Goal: Task Accomplishment & Management: Manage account settings

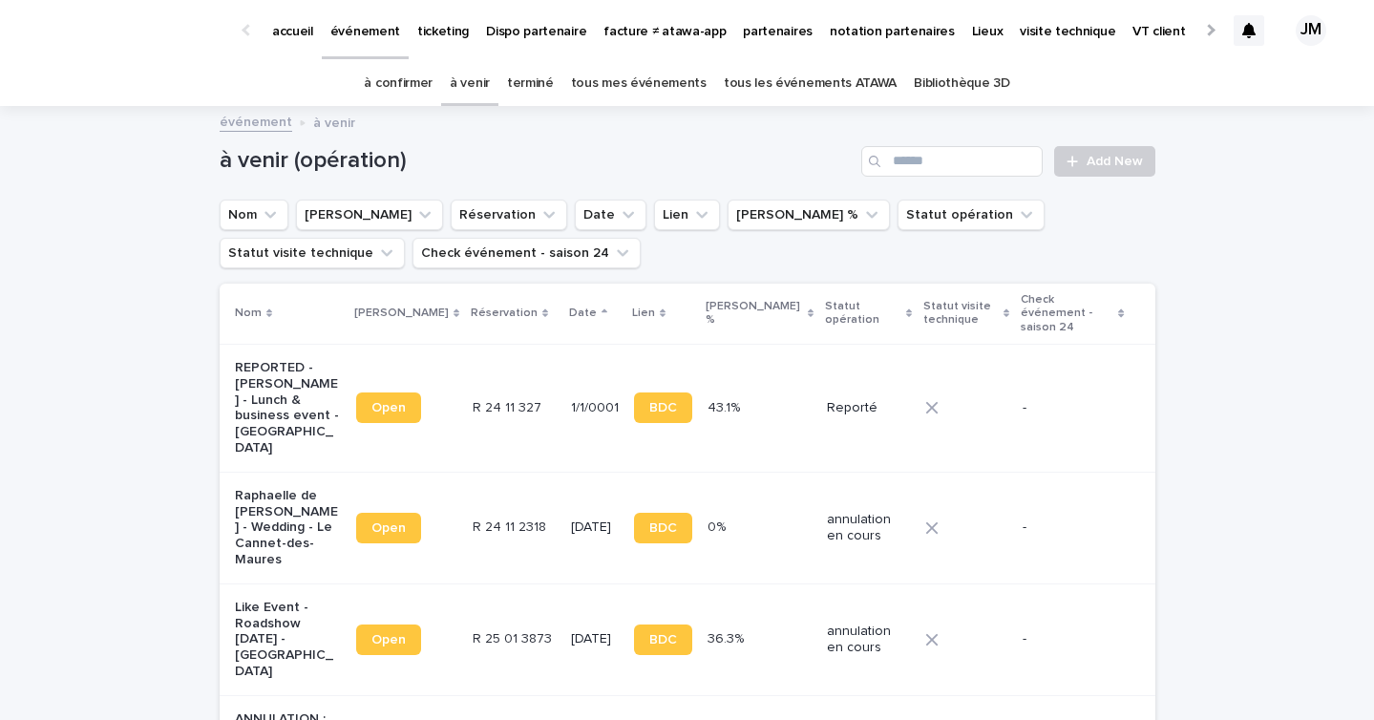
click at [388, 66] on link "à confirmer" at bounding box center [398, 83] width 69 height 45
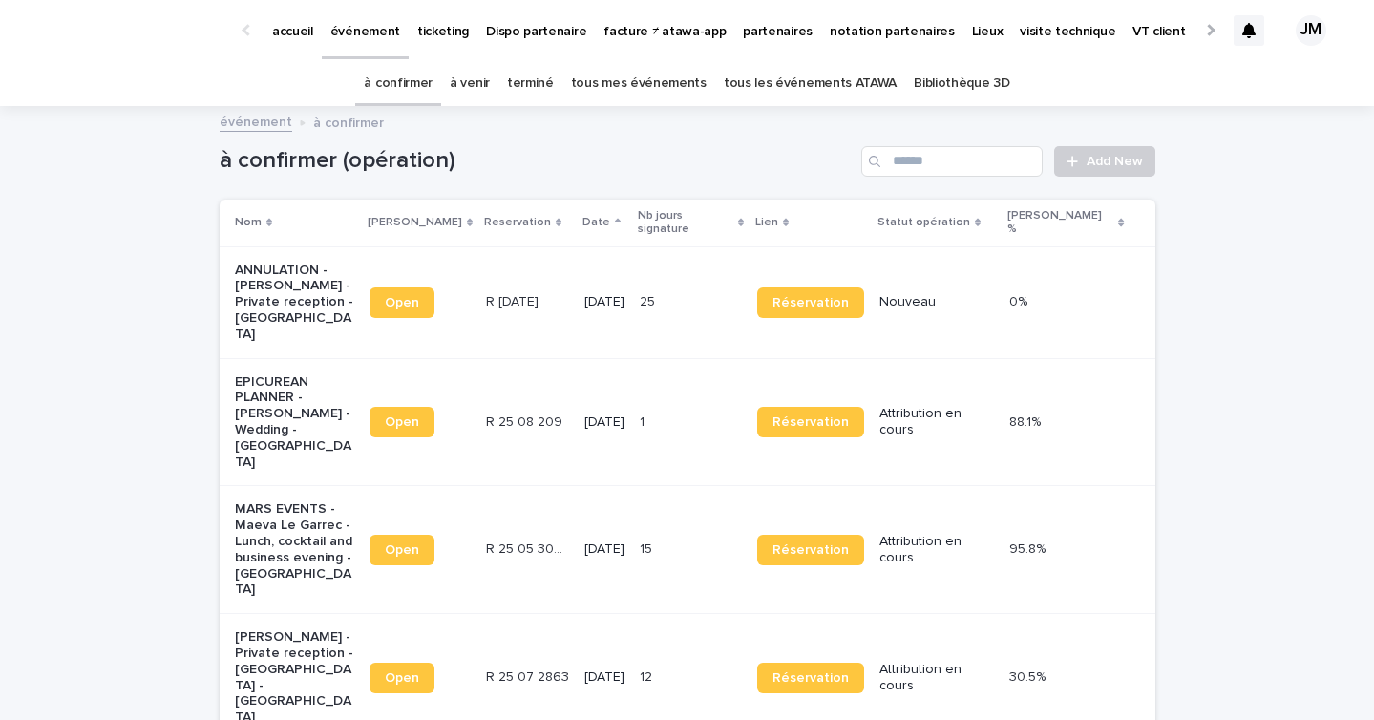
click at [484, 85] on link "à venir" at bounding box center [470, 83] width 40 height 45
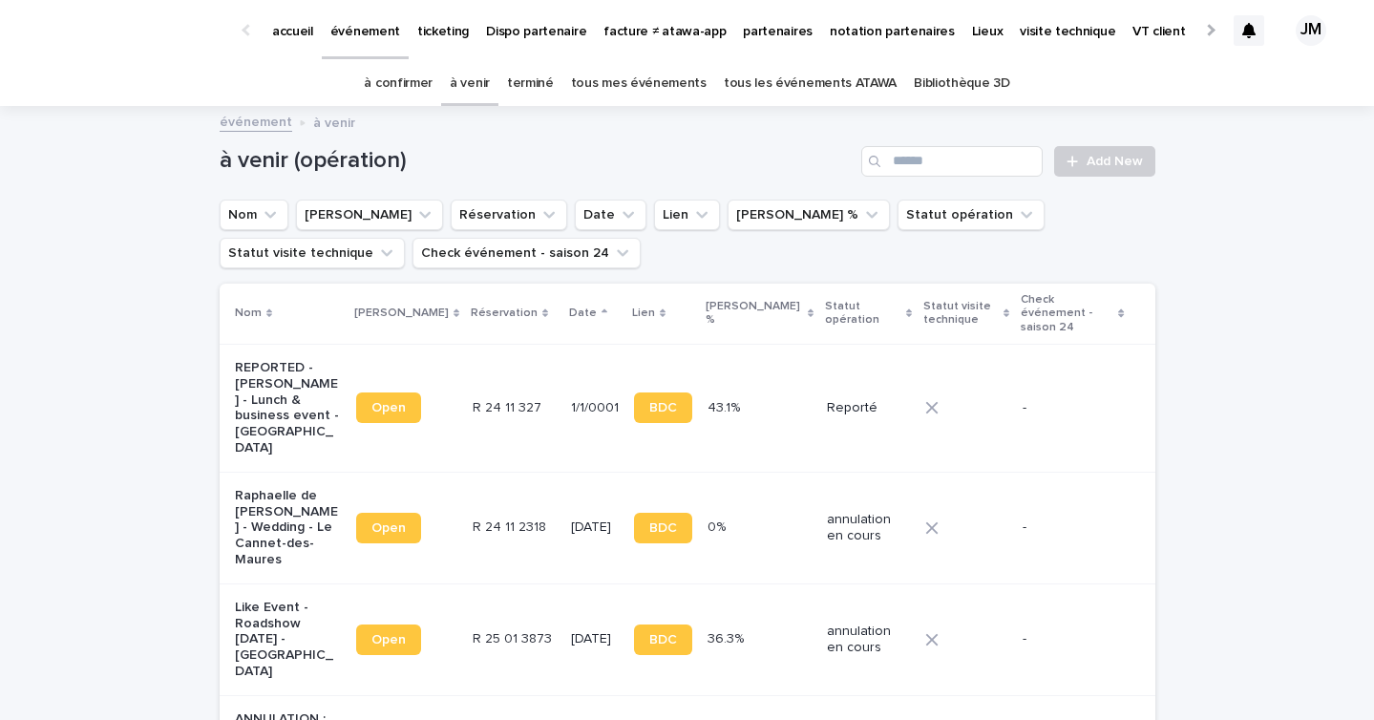
click at [388, 84] on link "à confirmer" at bounding box center [398, 83] width 69 height 45
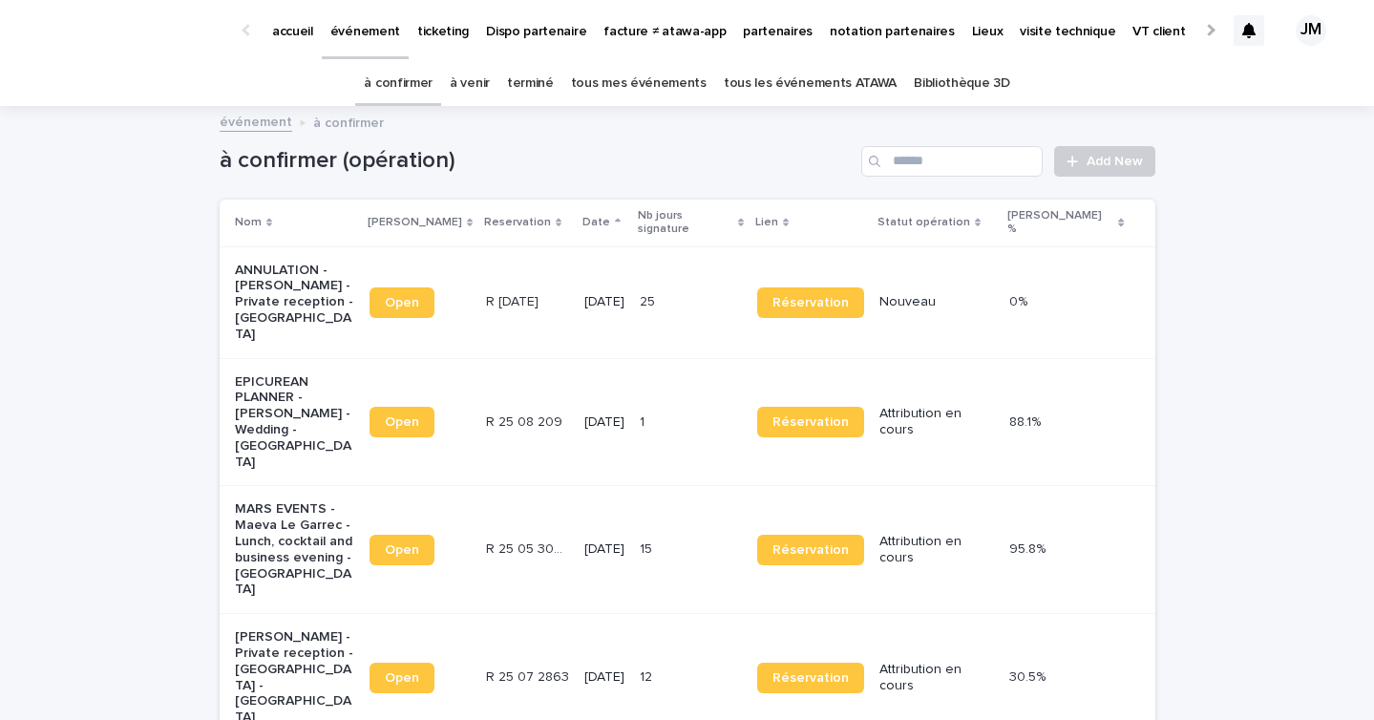
click at [471, 78] on link "à venir" at bounding box center [470, 83] width 40 height 45
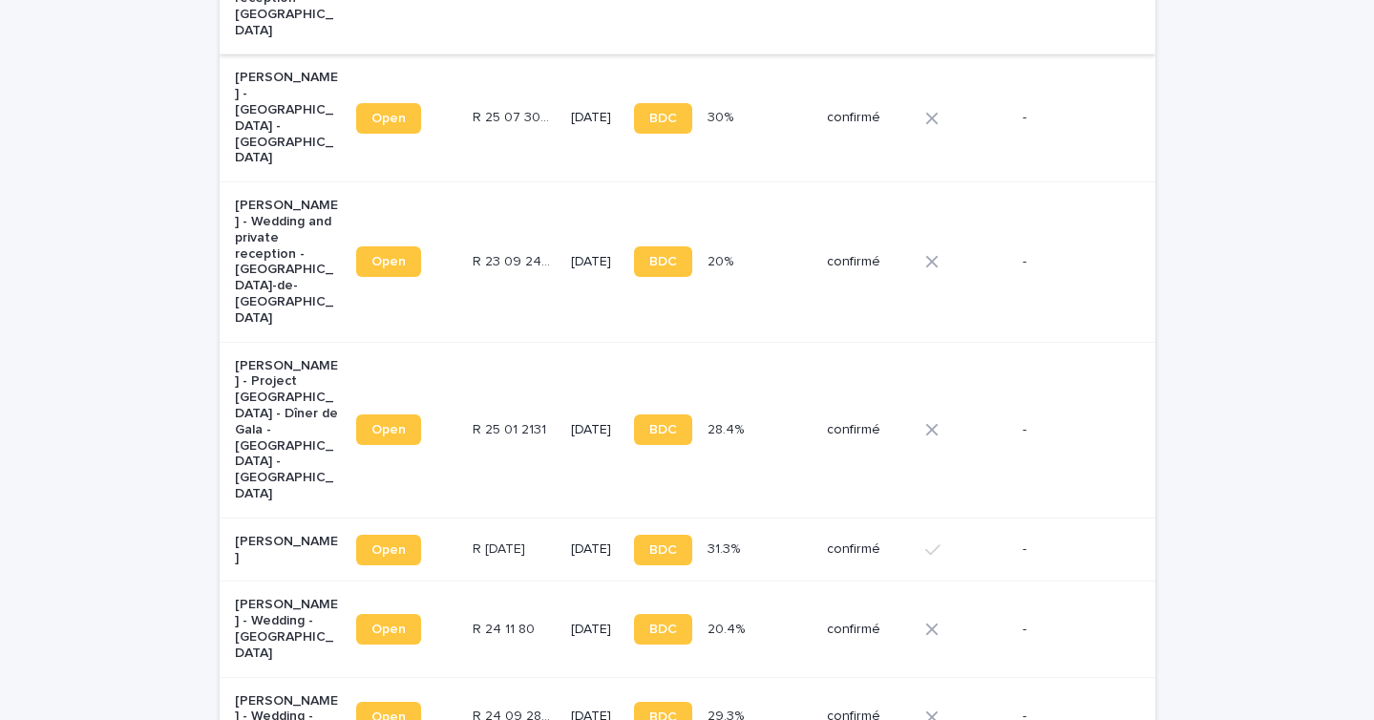
scroll to position [1493, 0]
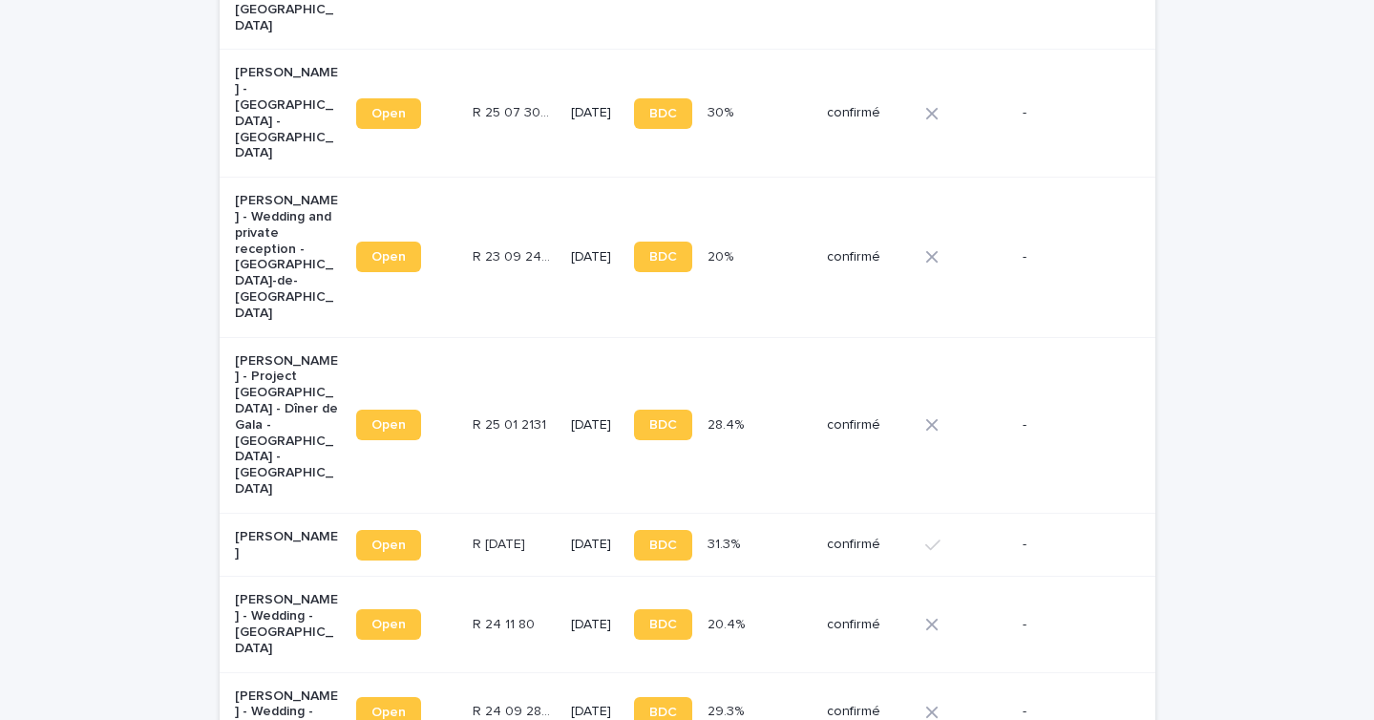
click at [521, 609] on div "R 24 11 80 R 24 11 80" at bounding box center [514, 625] width 83 height 32
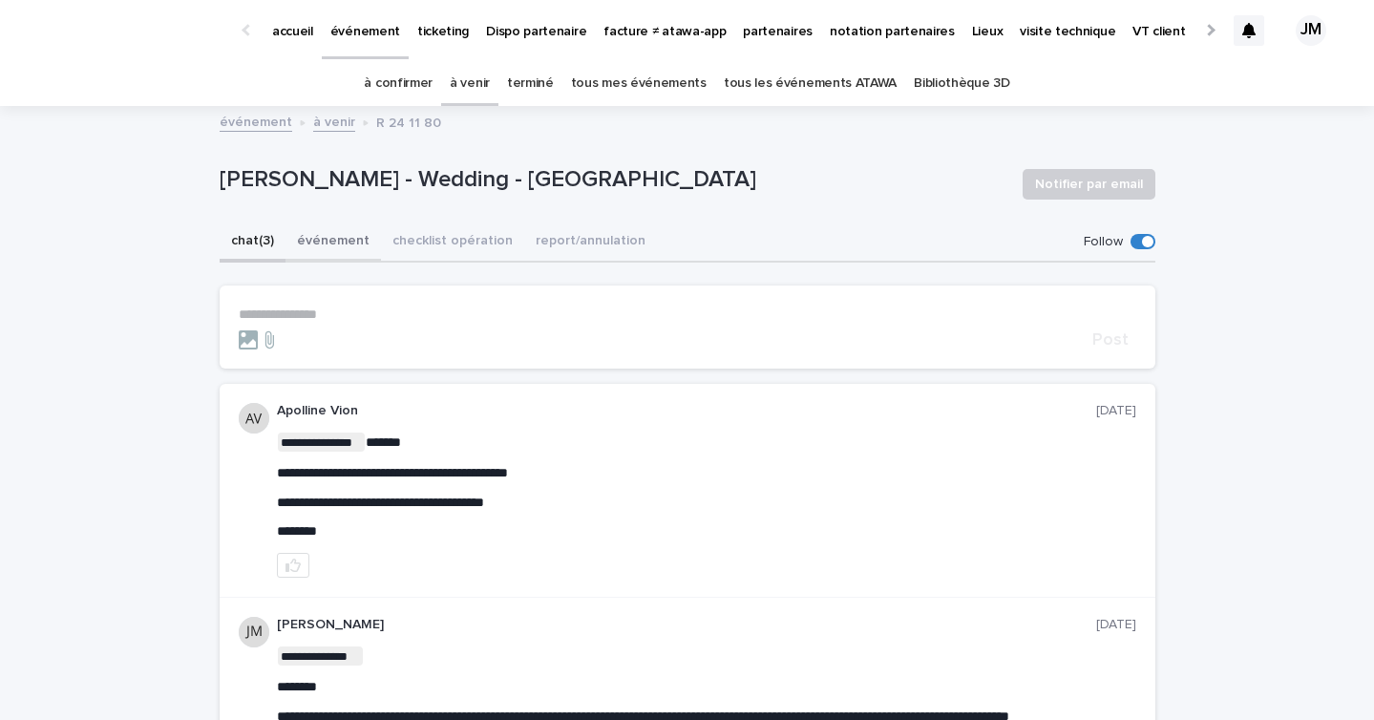
click at [348, 235] on button "événement" at bounding box center [333, 243] width 95 height 40
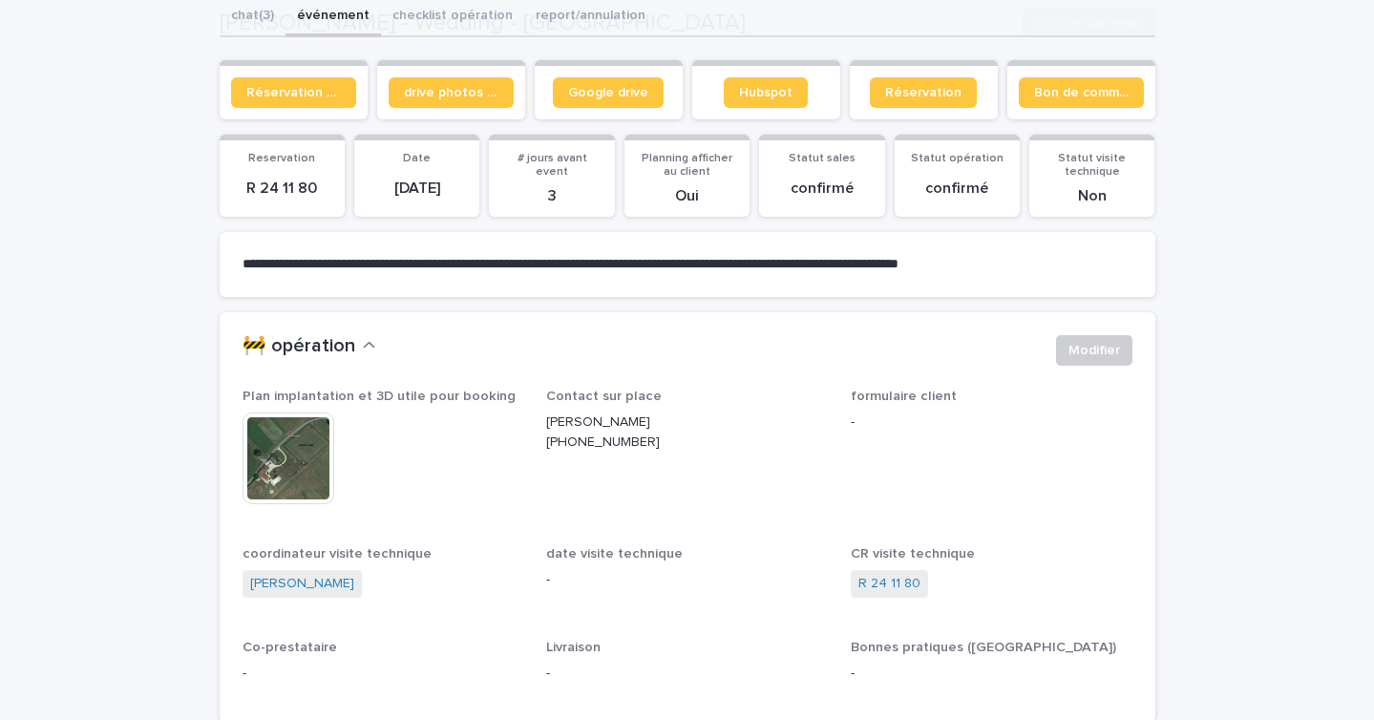
scroll to position [267, 0]
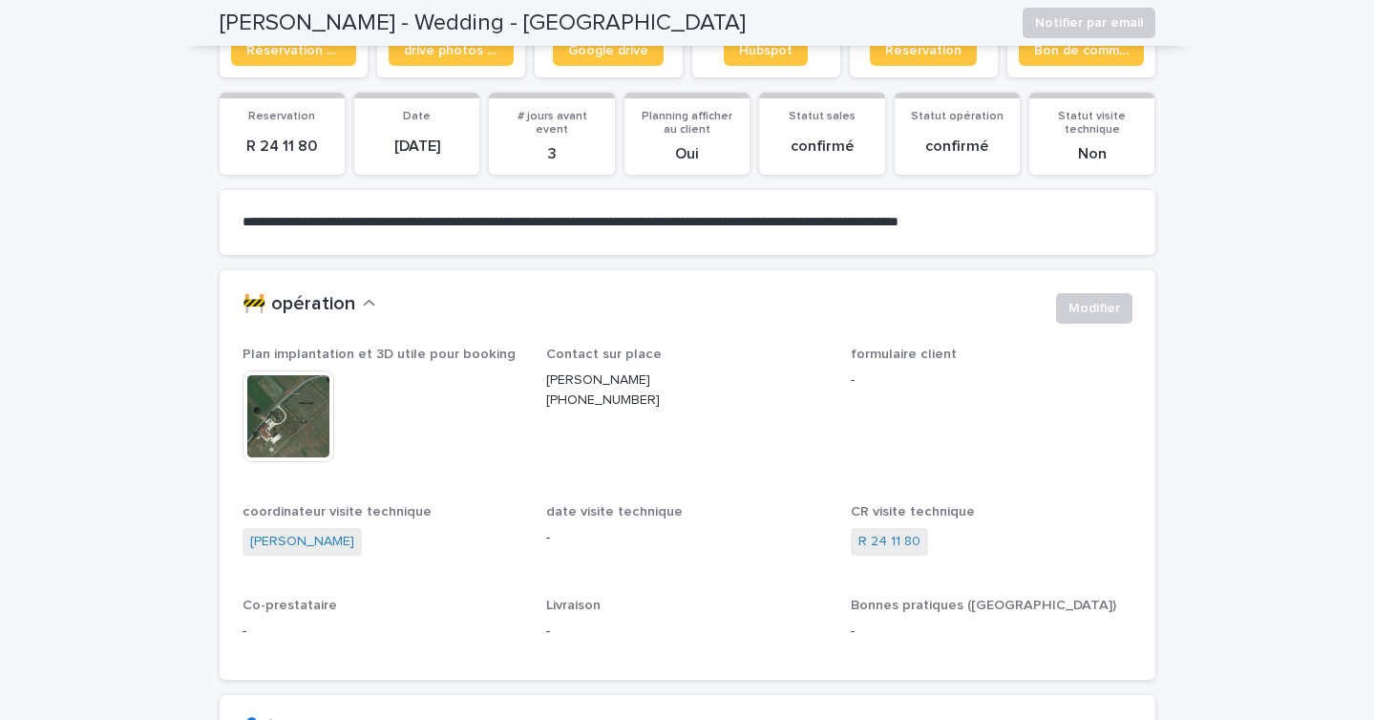
click at [281, 398] on img at bounding box center [289, 417] width 92 height 92
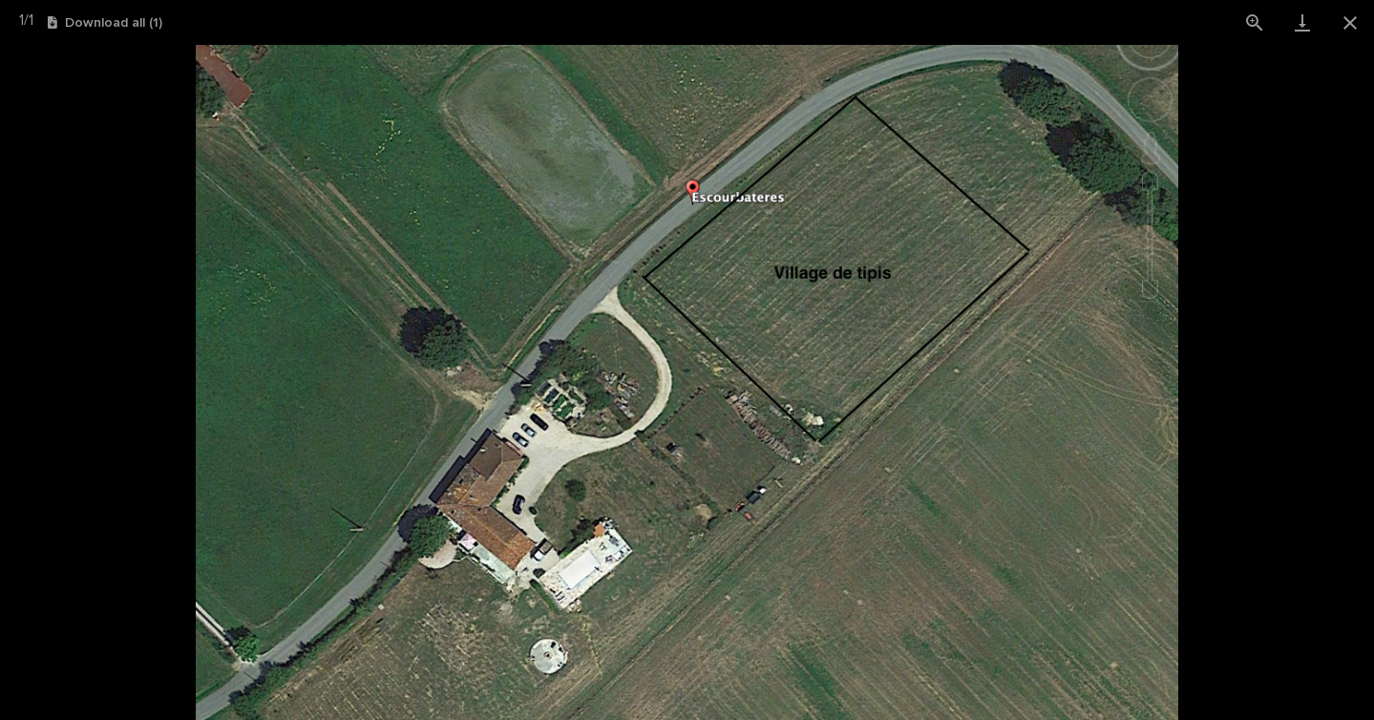
click at [139, 295] on picture at bounding box center [687, 382] width 1374 height 675
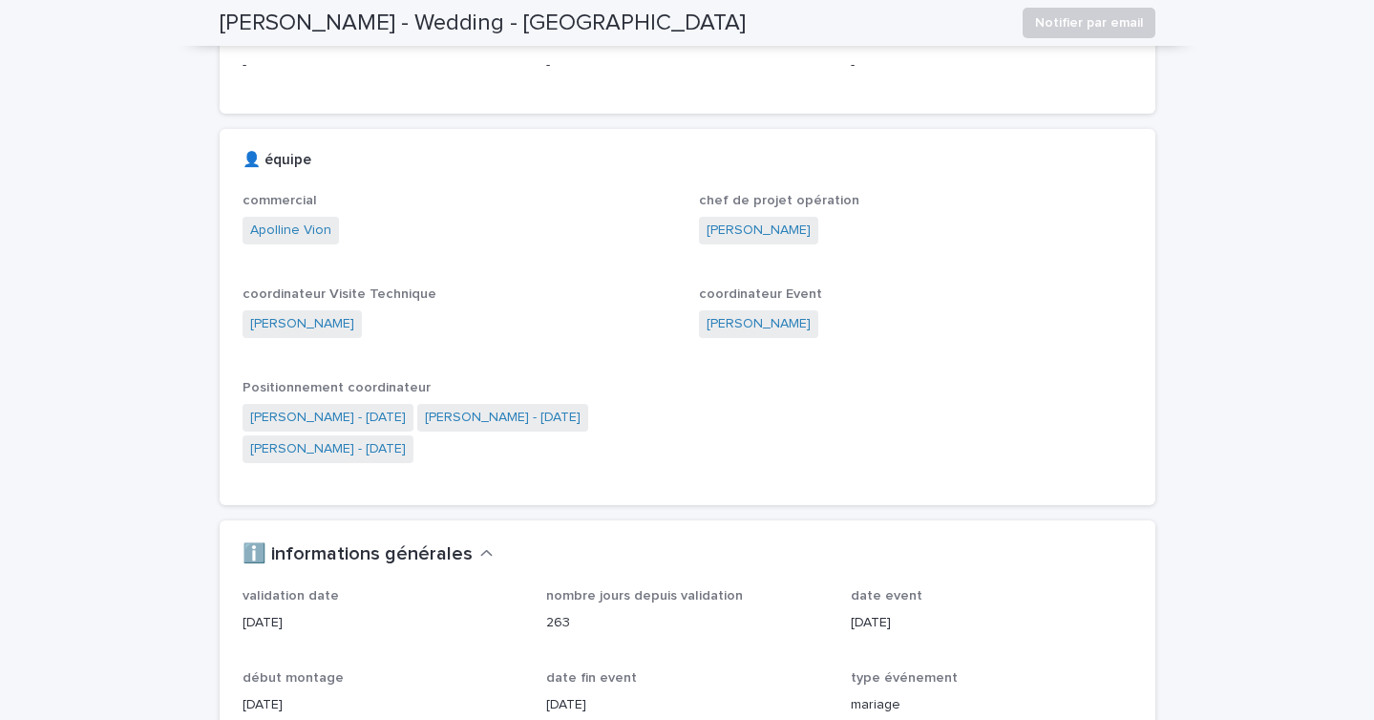
scroll to position [563, 0]
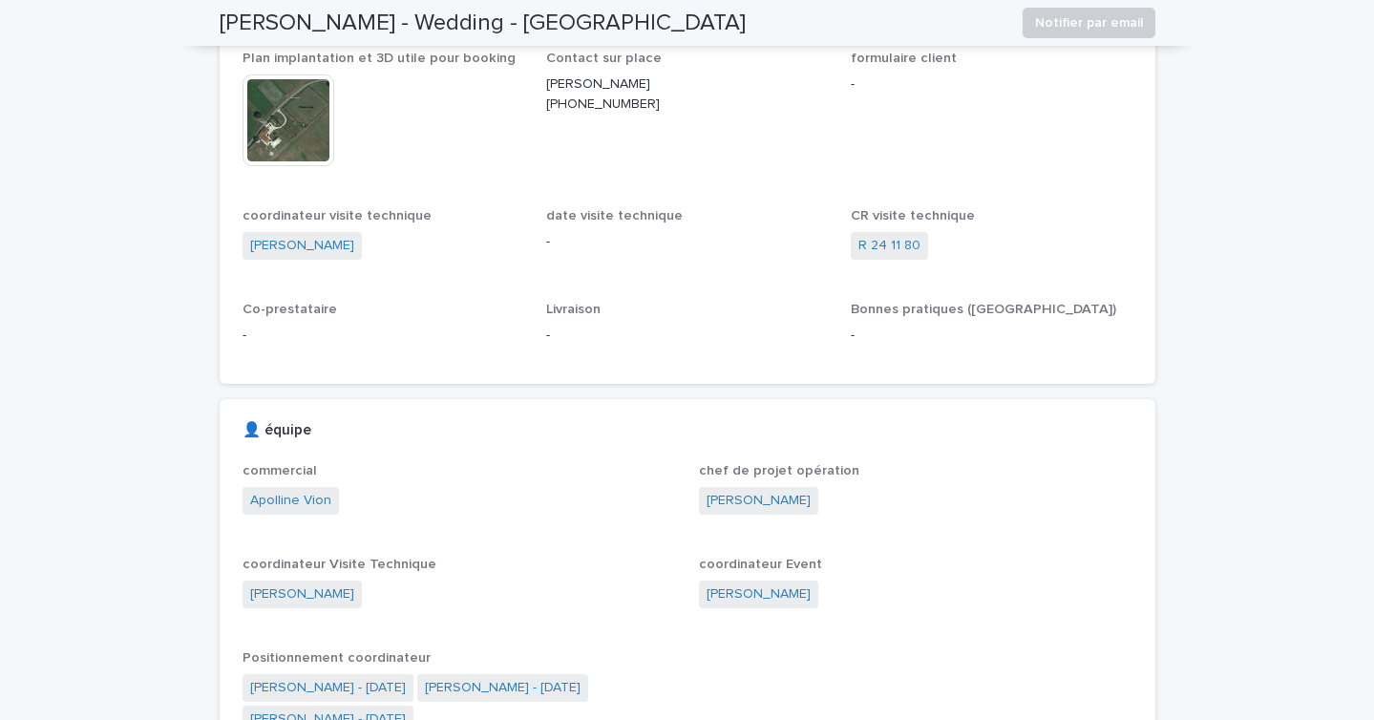
click at [617, 107] on p "[PERSON_NAME] [PHONE_NUMBER]" at bounding box center [687, 94] width 282 height 40
copy p "[PHONE_NUMBER]"
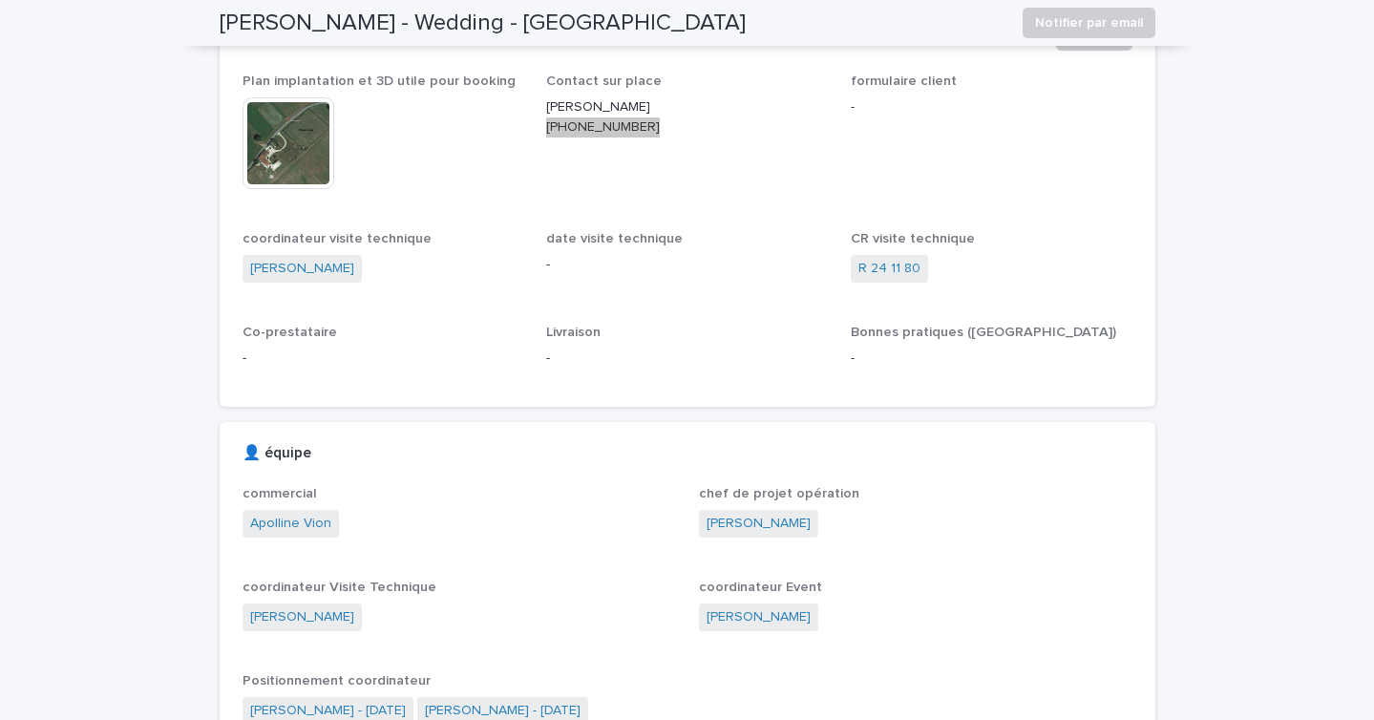
scroll to position [533, 0]
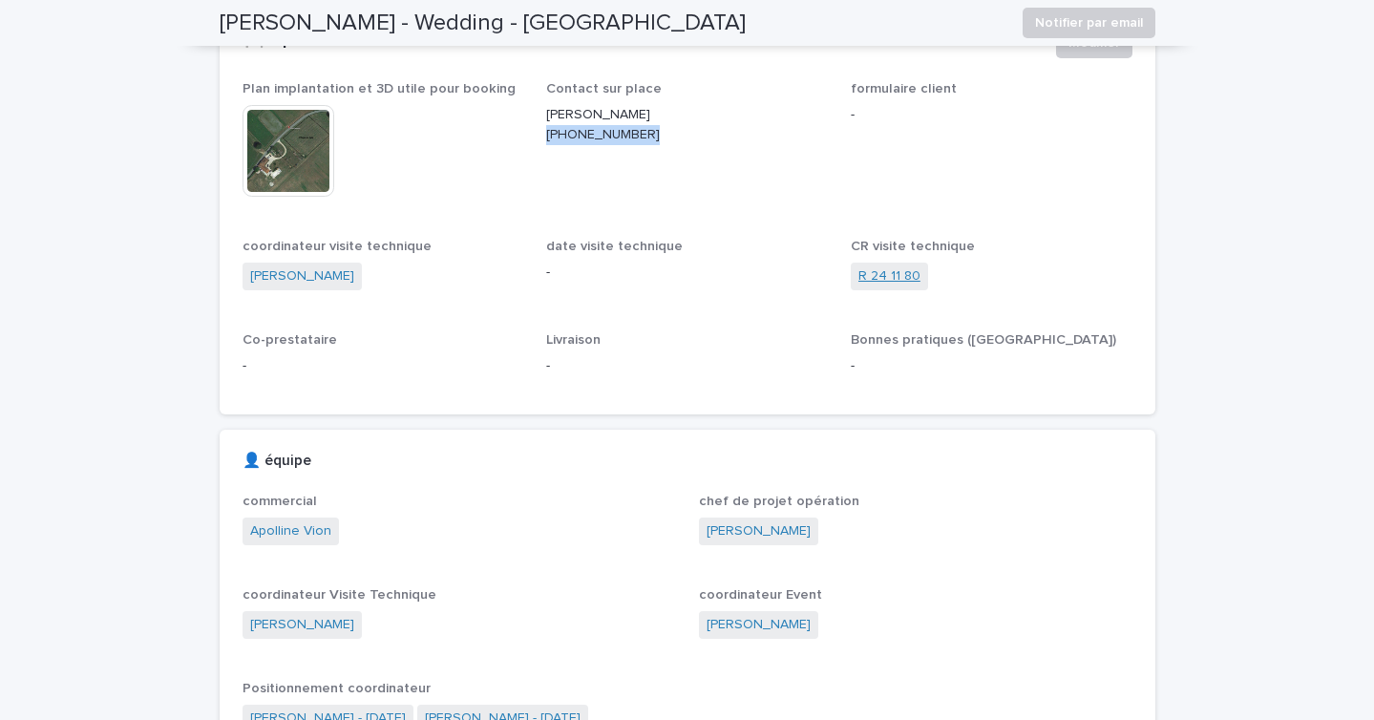
click at [892, 270] on link "R 24 11 80" at bounding box center [890, 276] width 62 height 20
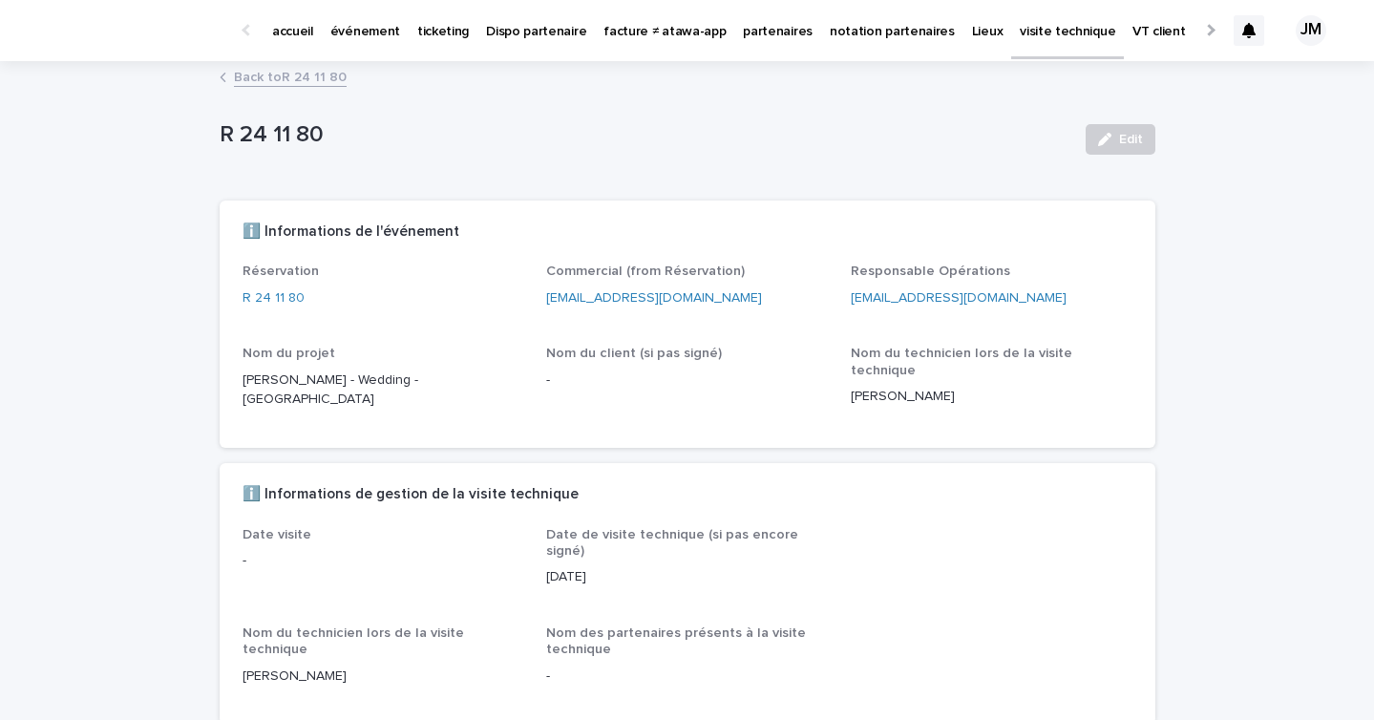
click at [273, 76] on link "Back to R 24 11 80" at bounding box center [290, 76] width 113 height 22
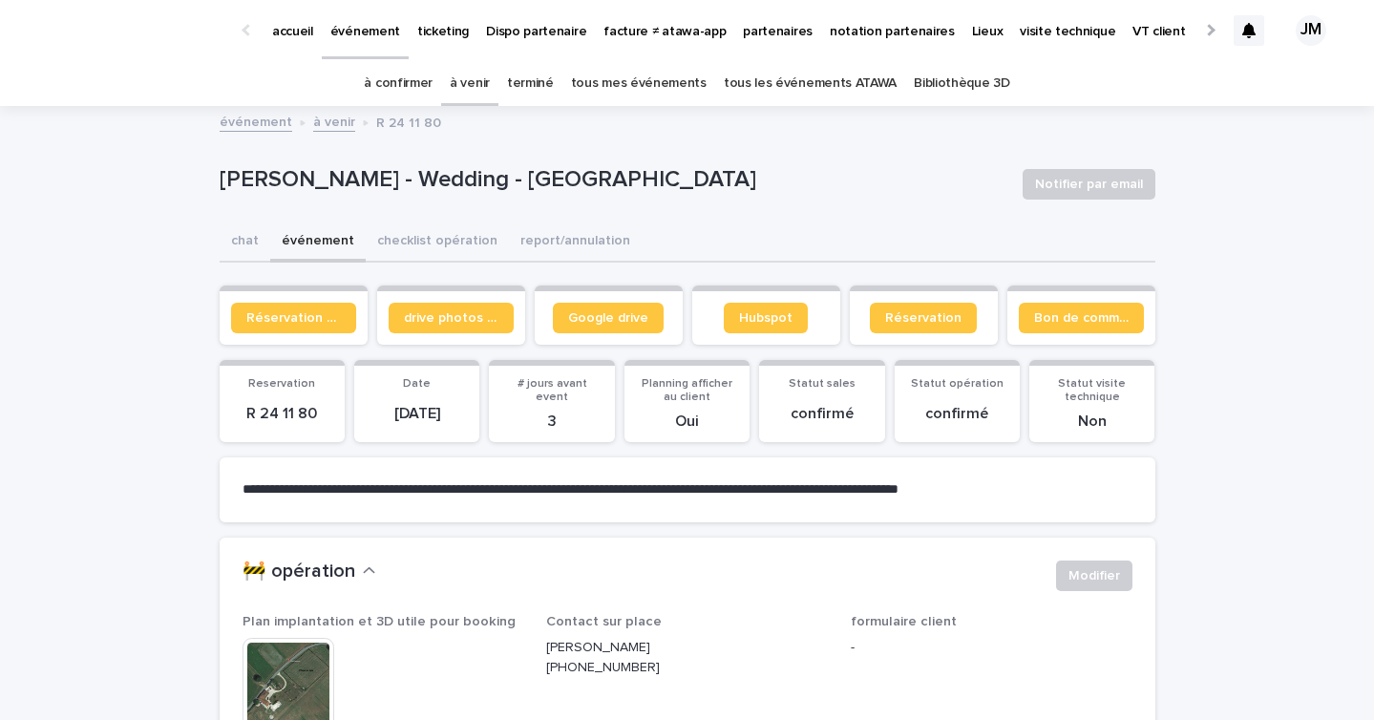
scroll to position [61, 0]
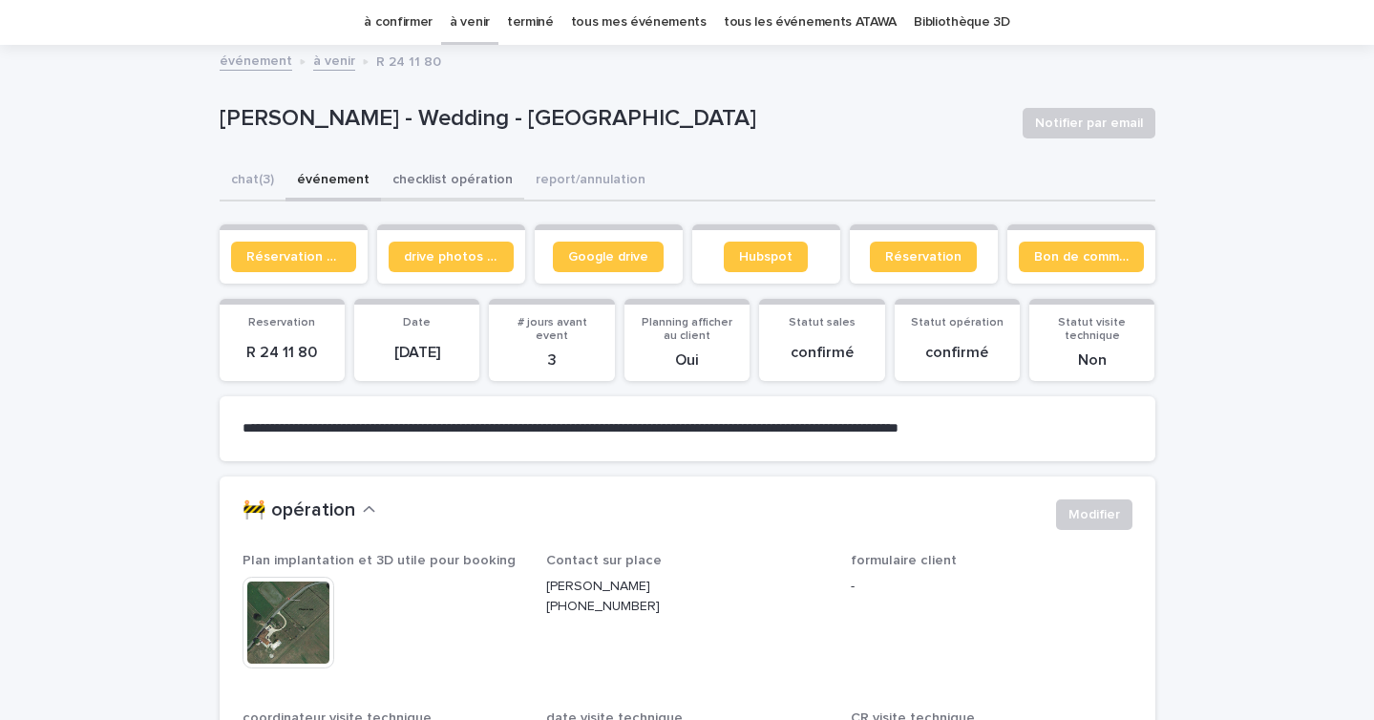
click at [428, 179] on button "checklist opération" at bounding box center [452, 181] width 143 height 40
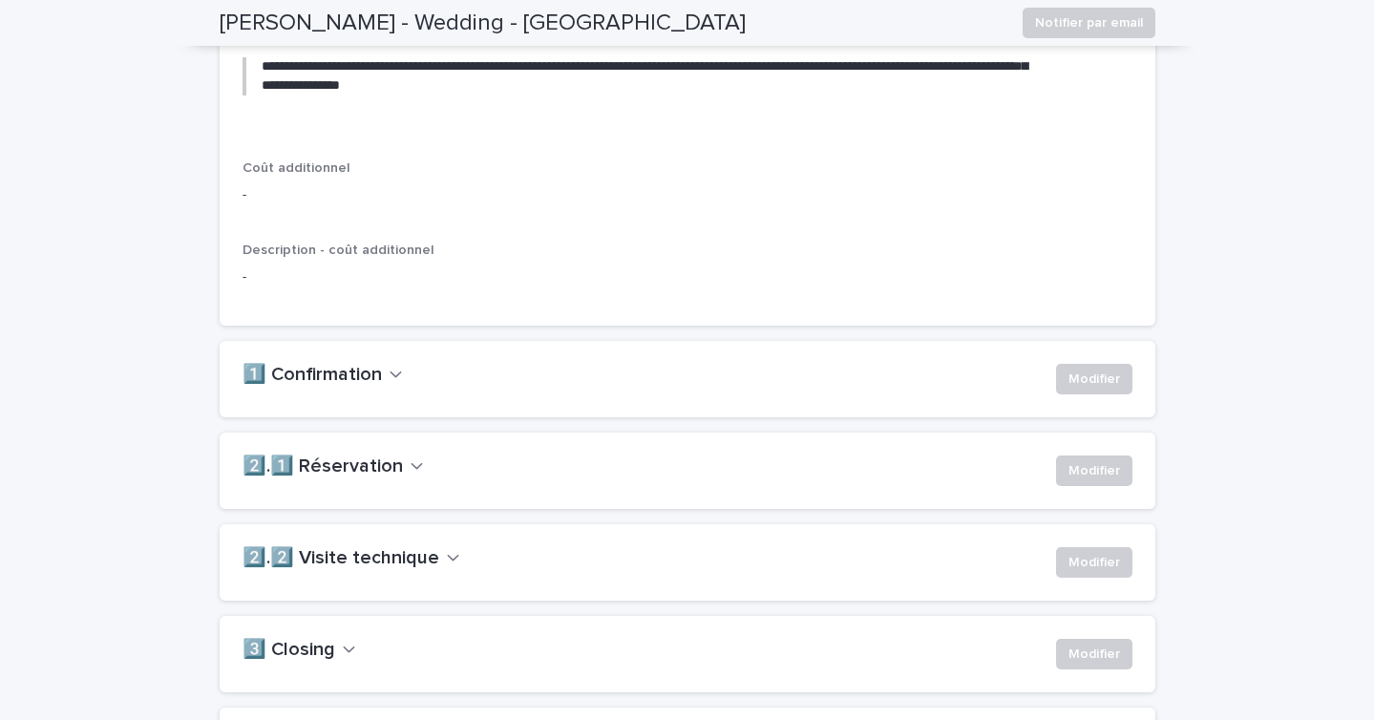
scroll to position [1261, 0]
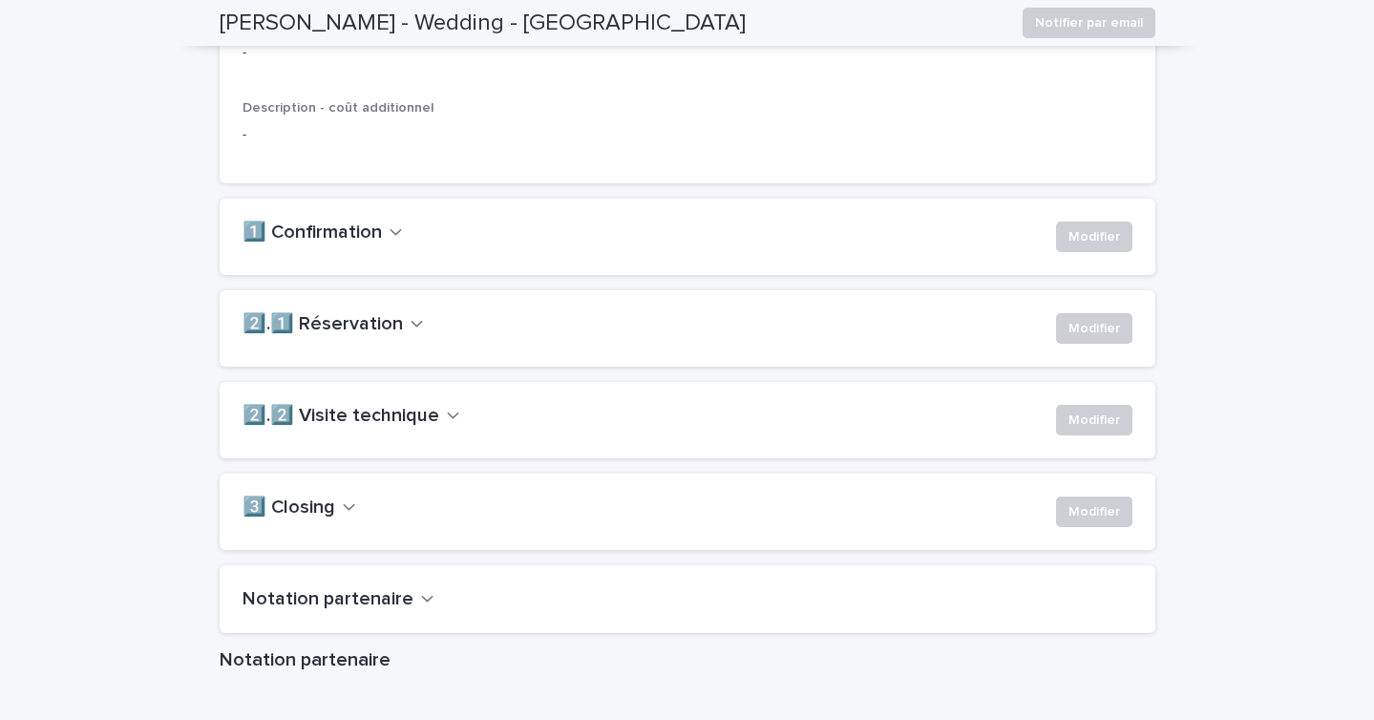
click at [364, 252] on div "1️⃣ Confirmation Modifier" at bounding box center [688, 237] width 890 height 31
click at [356, 244] on h2 "1️⃣ Confirmation" at bounding box center [312, 233] width 139 height 23
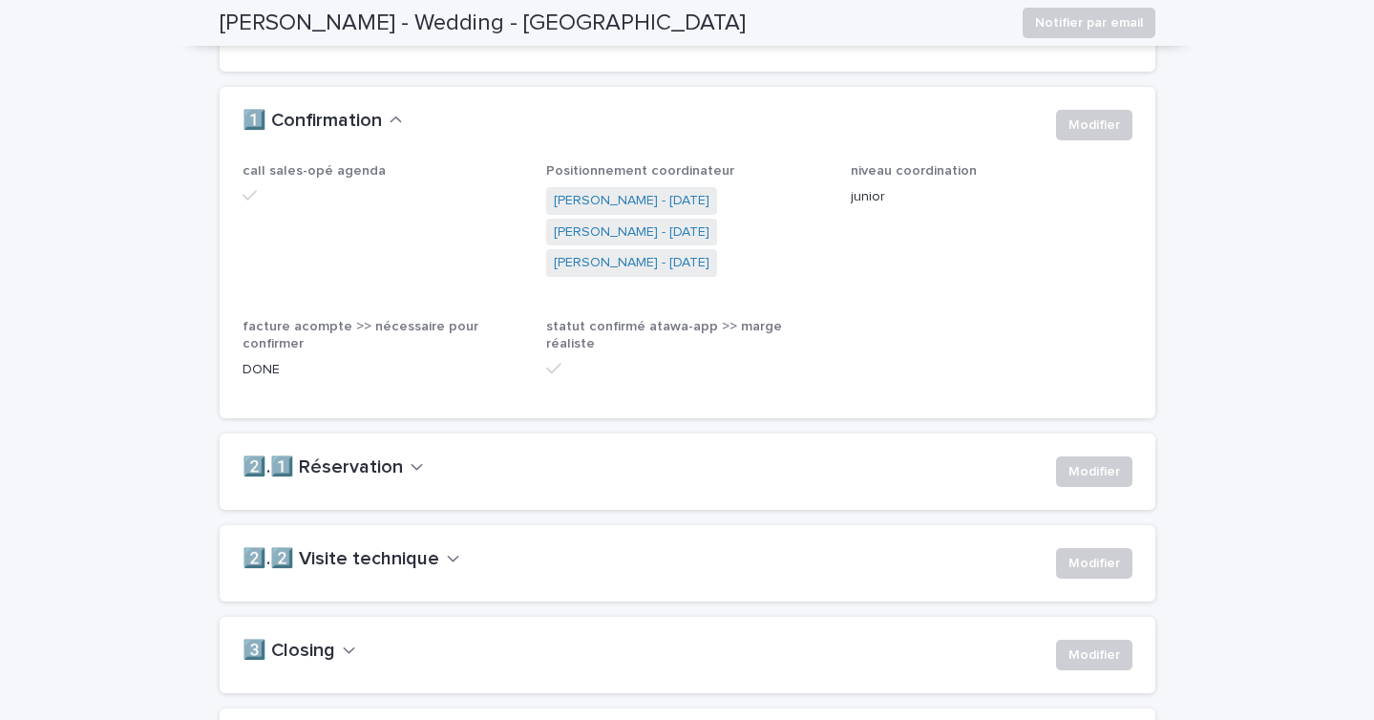
scroll to position [1379, 0]
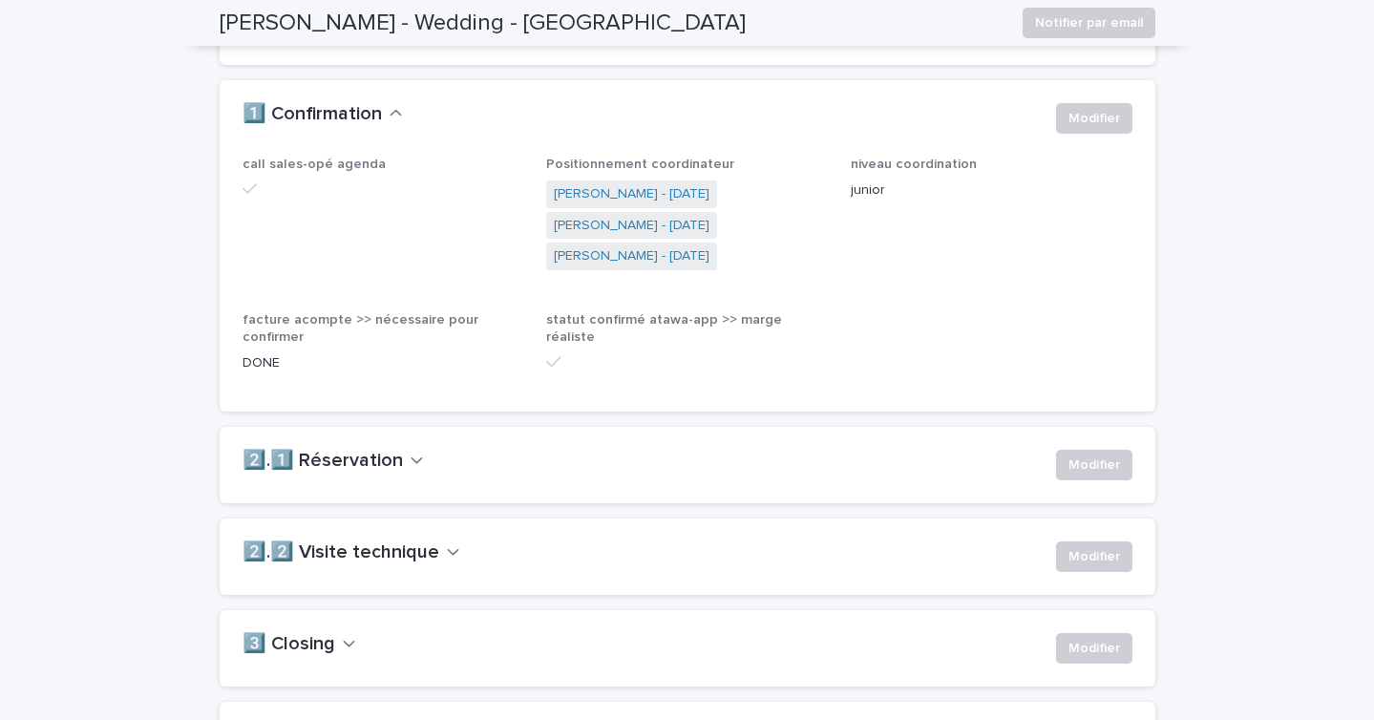
click at [316, 467] on h2 "2️⃣.1️⃣ Réservation" at bounding box center [323, 461] width 160 height 23
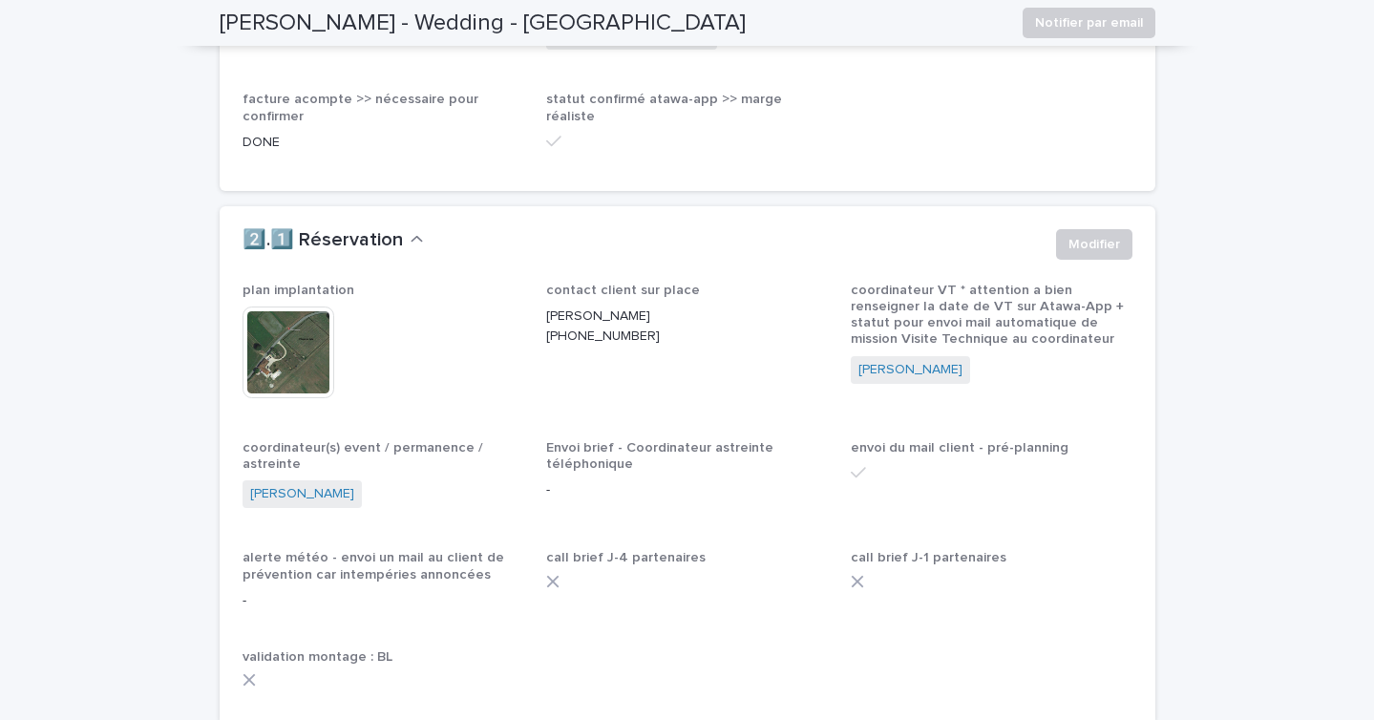
scroll to position [1600, 0]
click at [1100, 248] on span "Modifier" at bounding box center [1095, 244] width 52 height 19
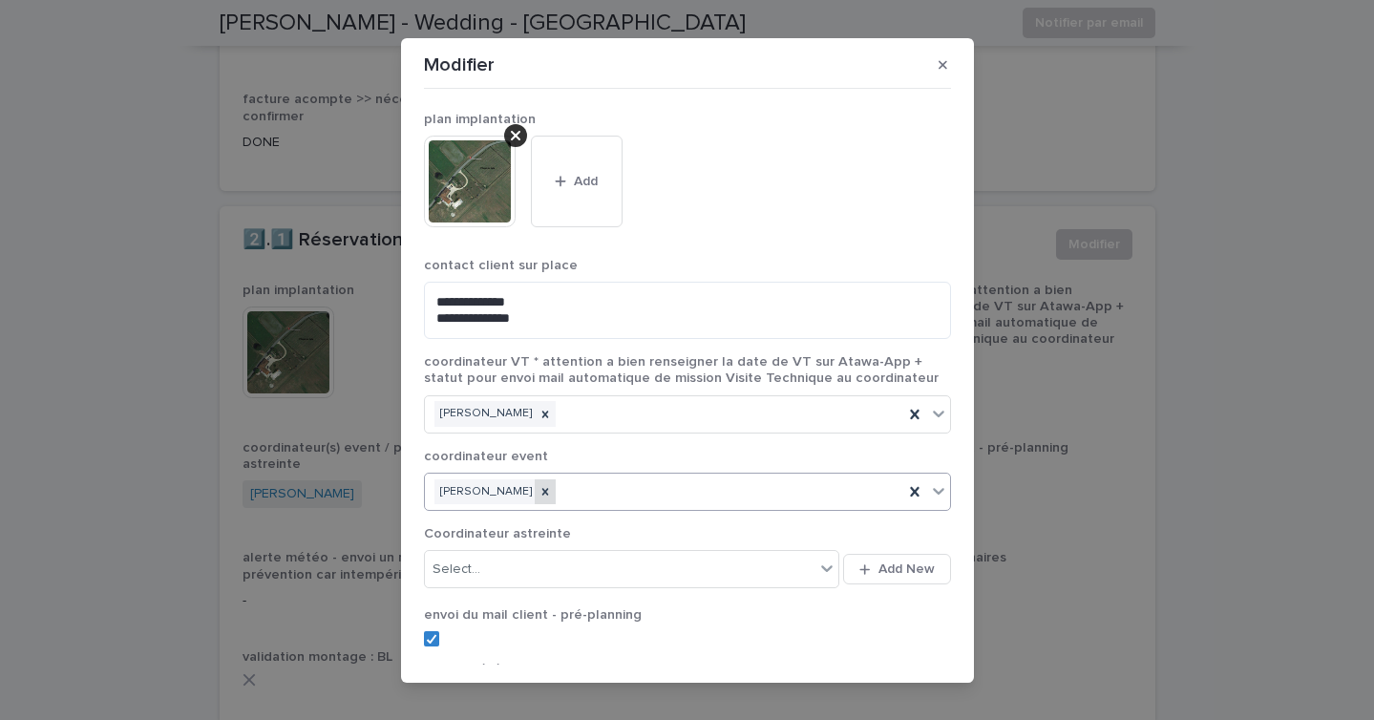
click at [548, 490] on icon at bounding box center [544, 491] width 7 height 7
click at [547, 496] on div "Select..." at bounding box center [675, 493] width 501 height 32
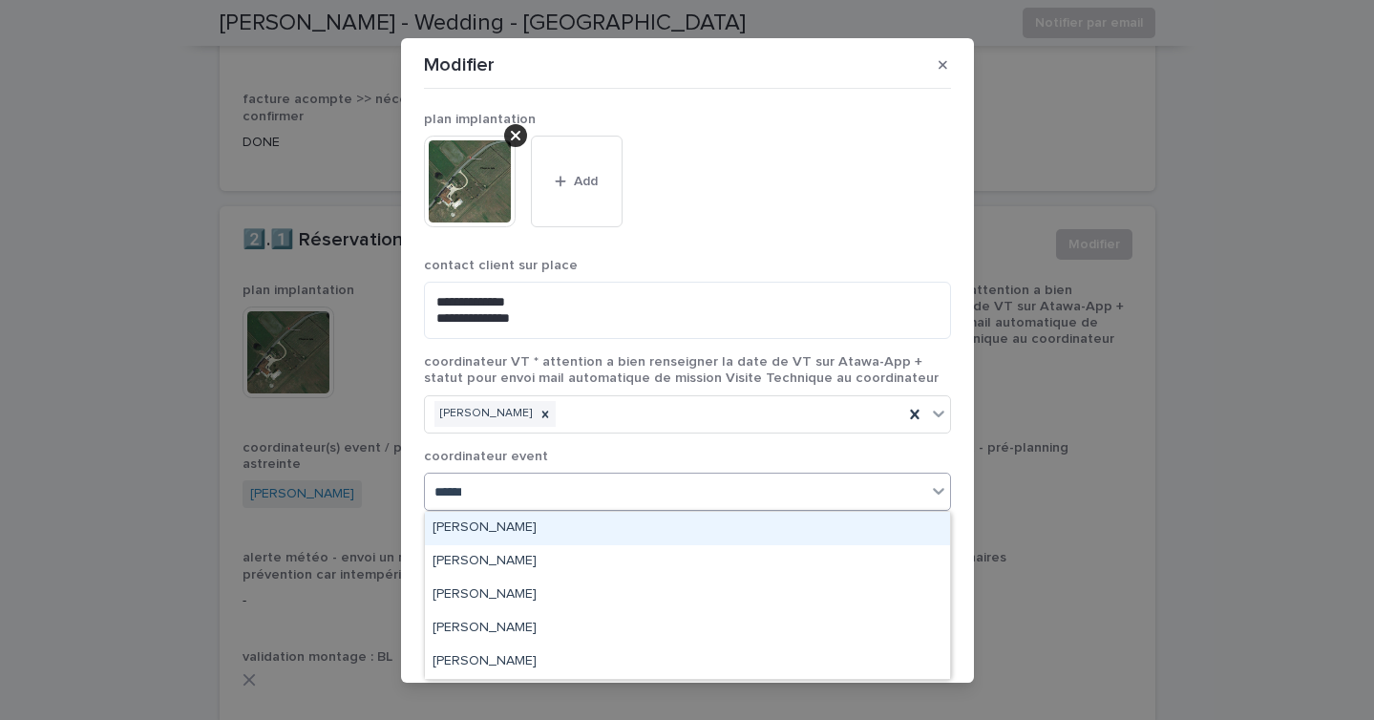
type input "*******"
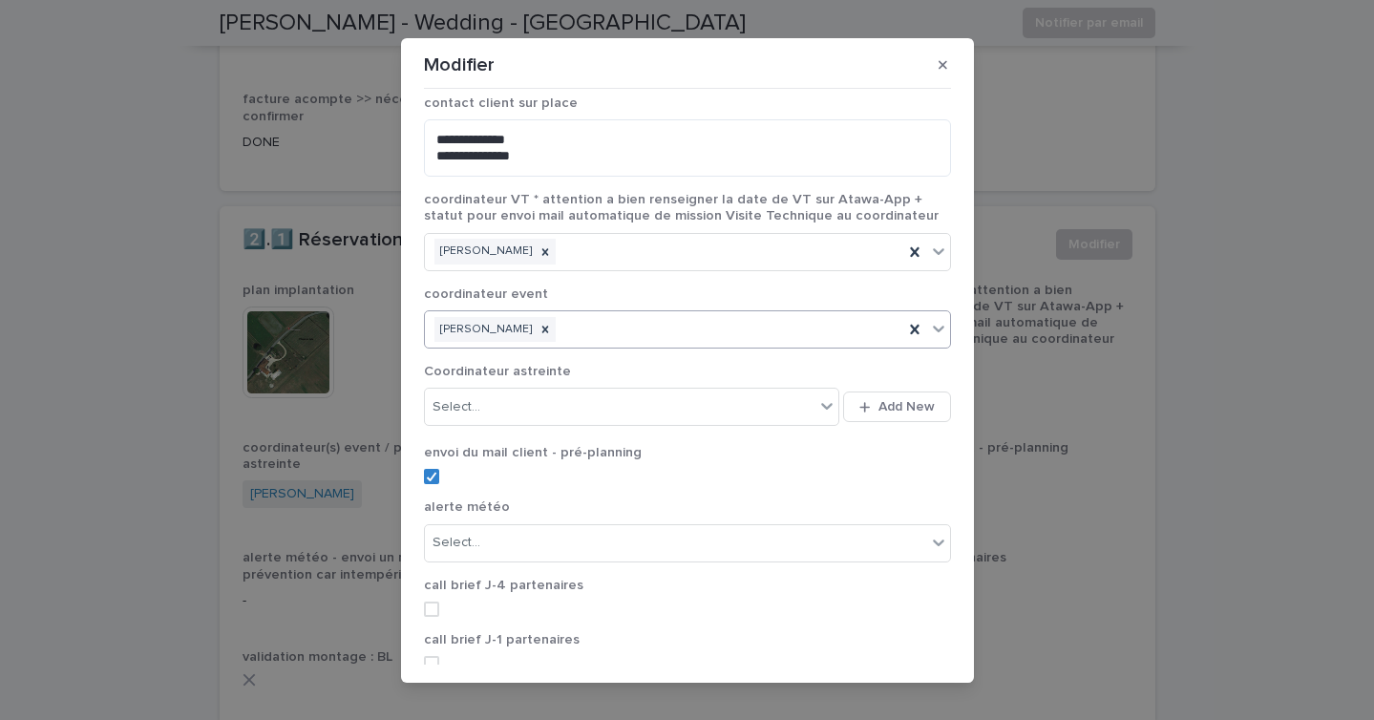
scroll to position [302, 0]
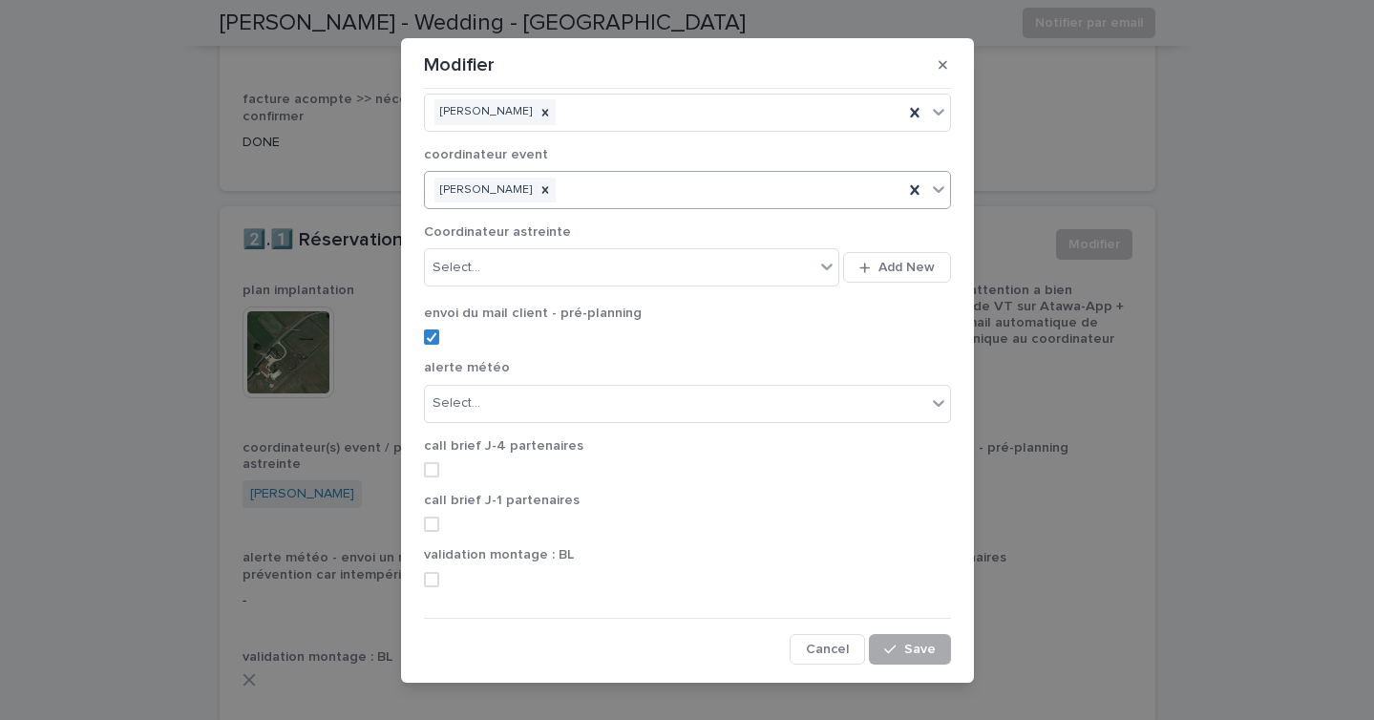
click at [923, 641] on button "Save" at bounding box center [909, 649] width 81 height 31
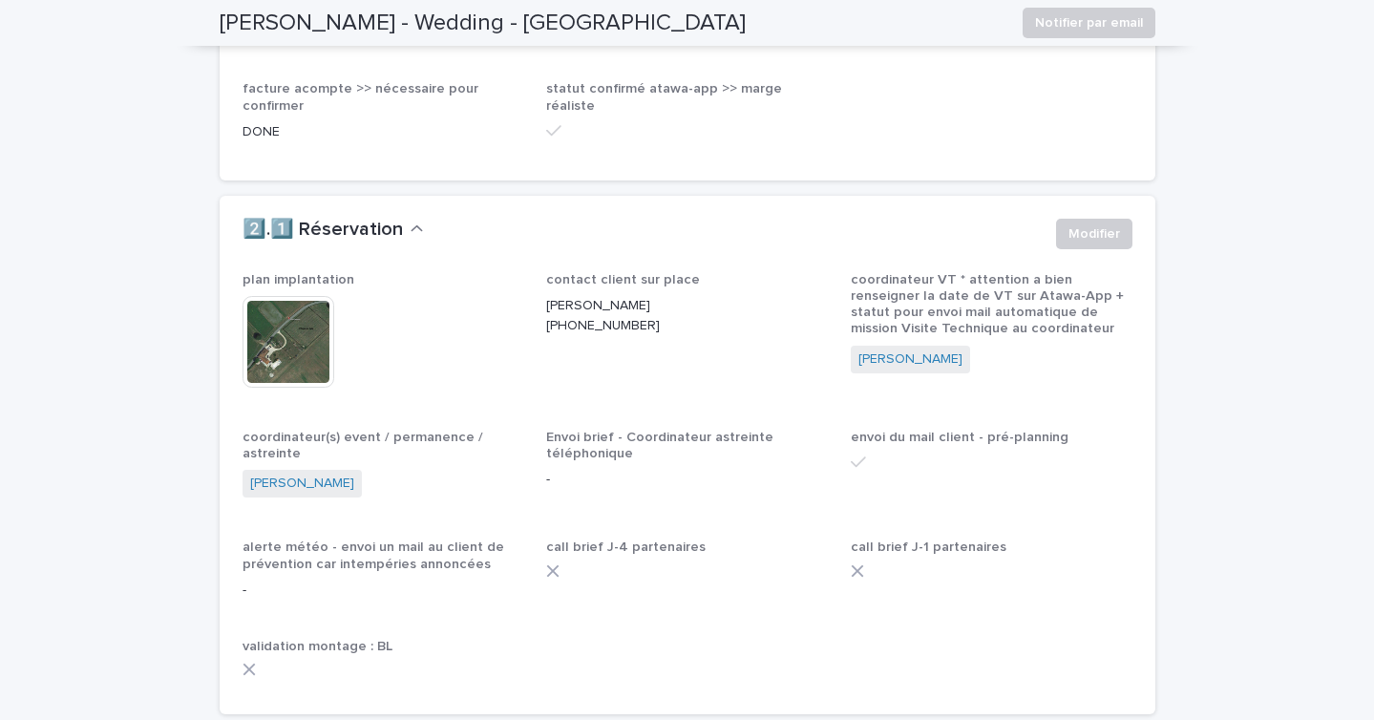
scroll to position [0, 0]
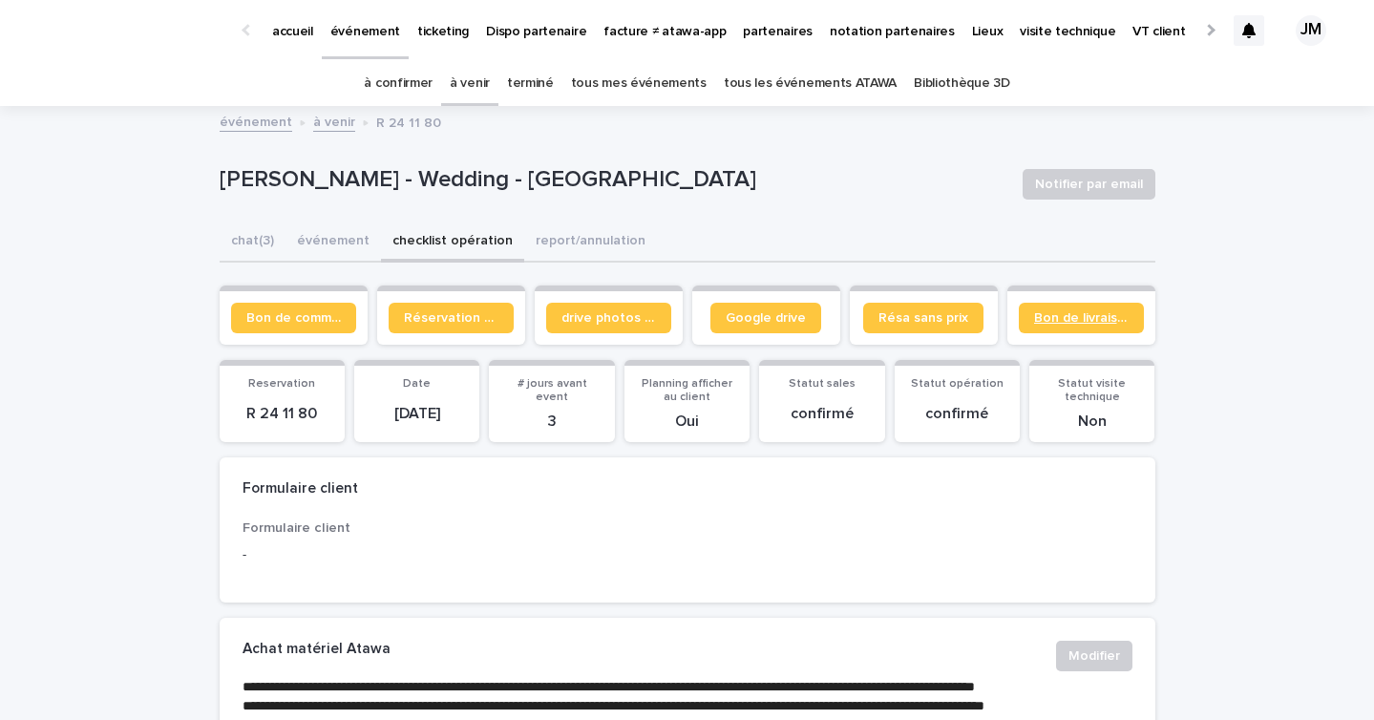
click at [1066, 318] on span "Bon de livraison" at bounding box center [1081, 317] width 95 height 13
click at [823, 68] on link "tous les événements ATAWA" at bounding box center [810, 83] width 173 height 45
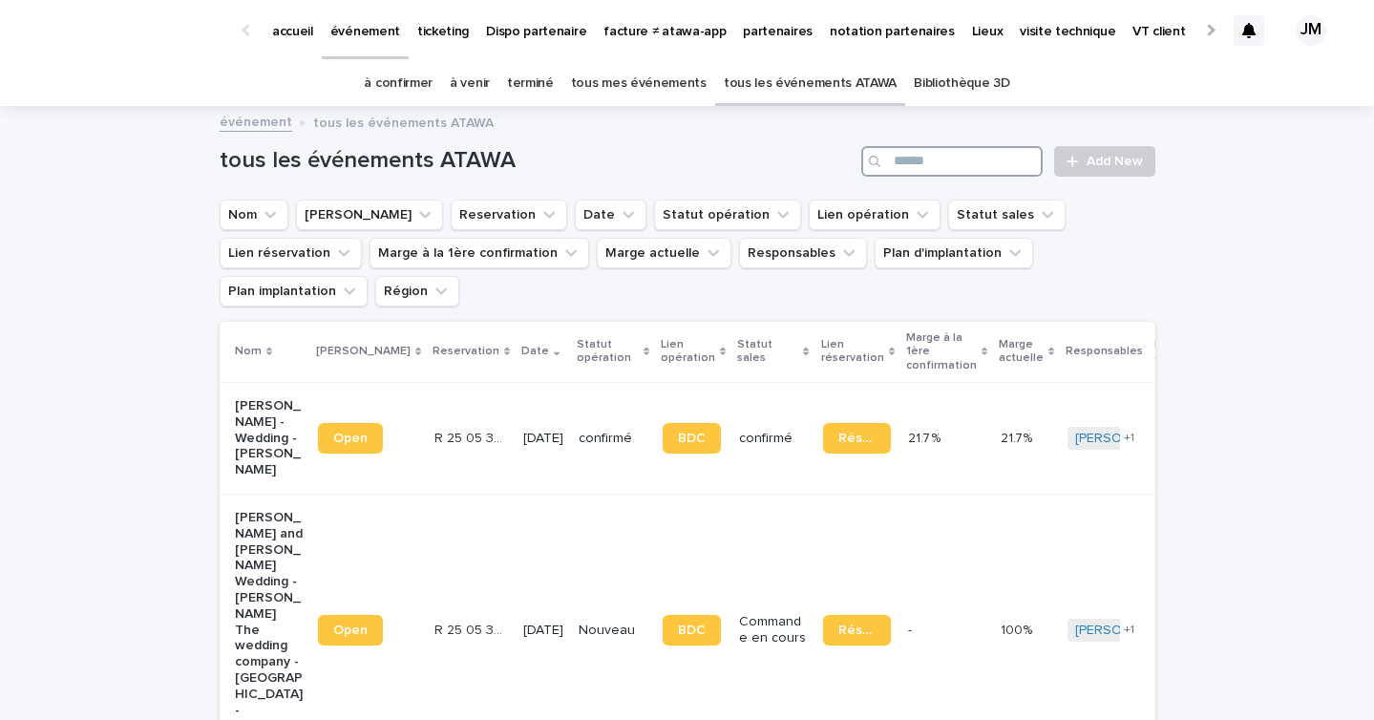
click at [1002, 150] on input "Search" at bounding box center [951, 161] width 181 height 31
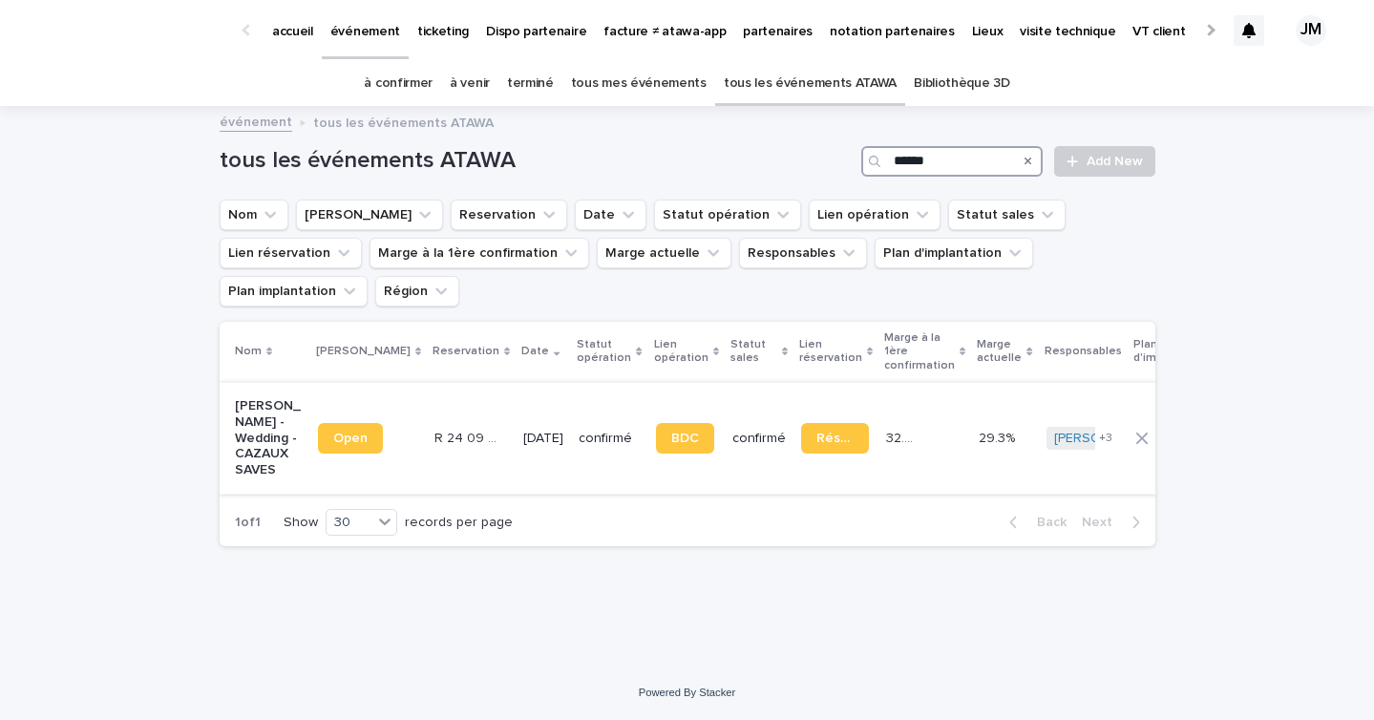
type input "******"
click at [571, 448] on td "confirmé" at bounding box center [609, 438] width 76 height 112
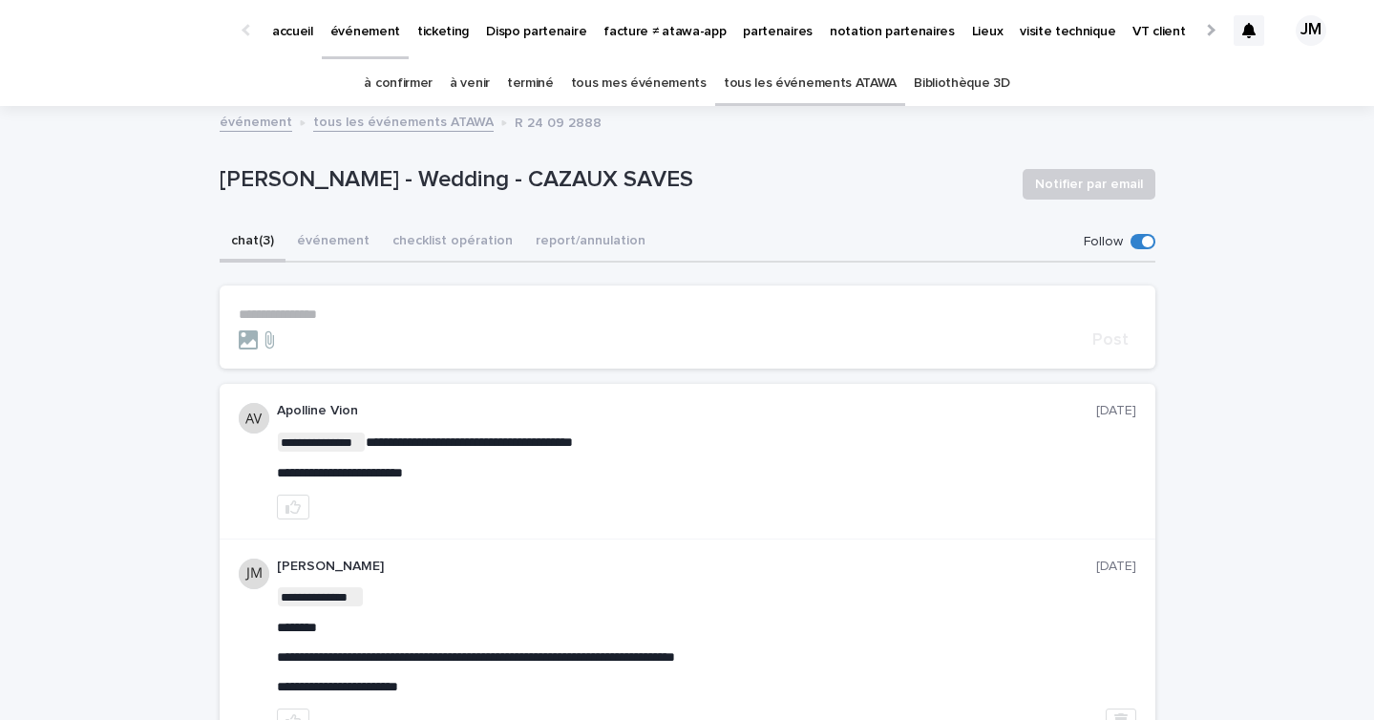
scroll to position [80, 0]
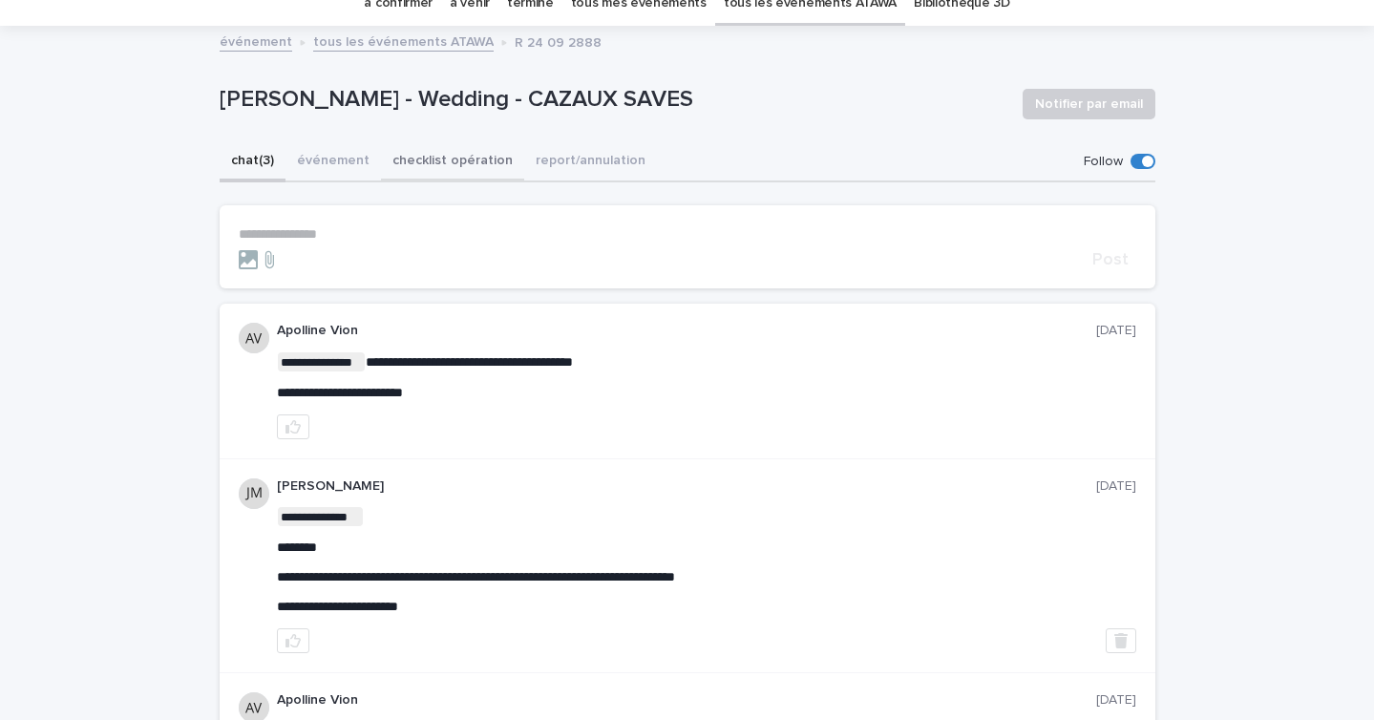
click at [444, 157] on button "checklist opération" at bounding box center [452, 162] width 143 height 40
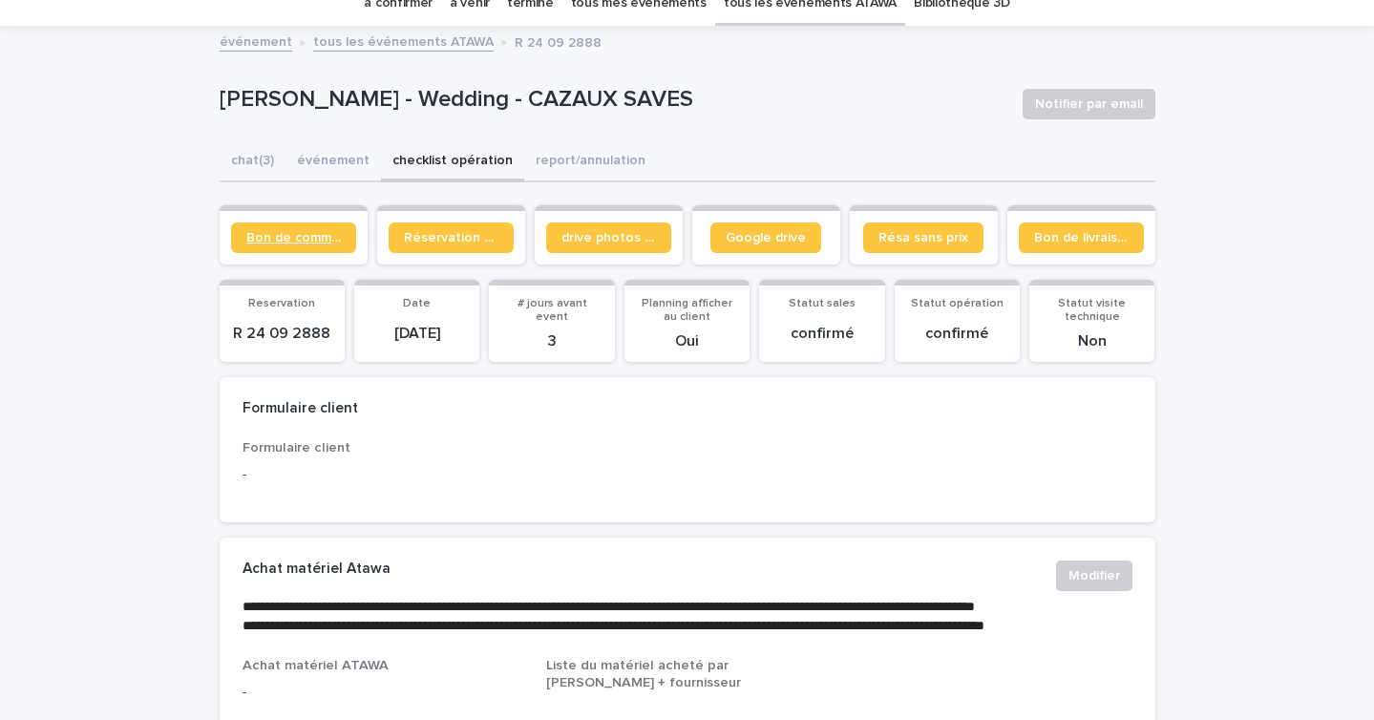
click at [312, 235] on span "Bon de commande" at bounding box center [293, 237] width 95 height 13
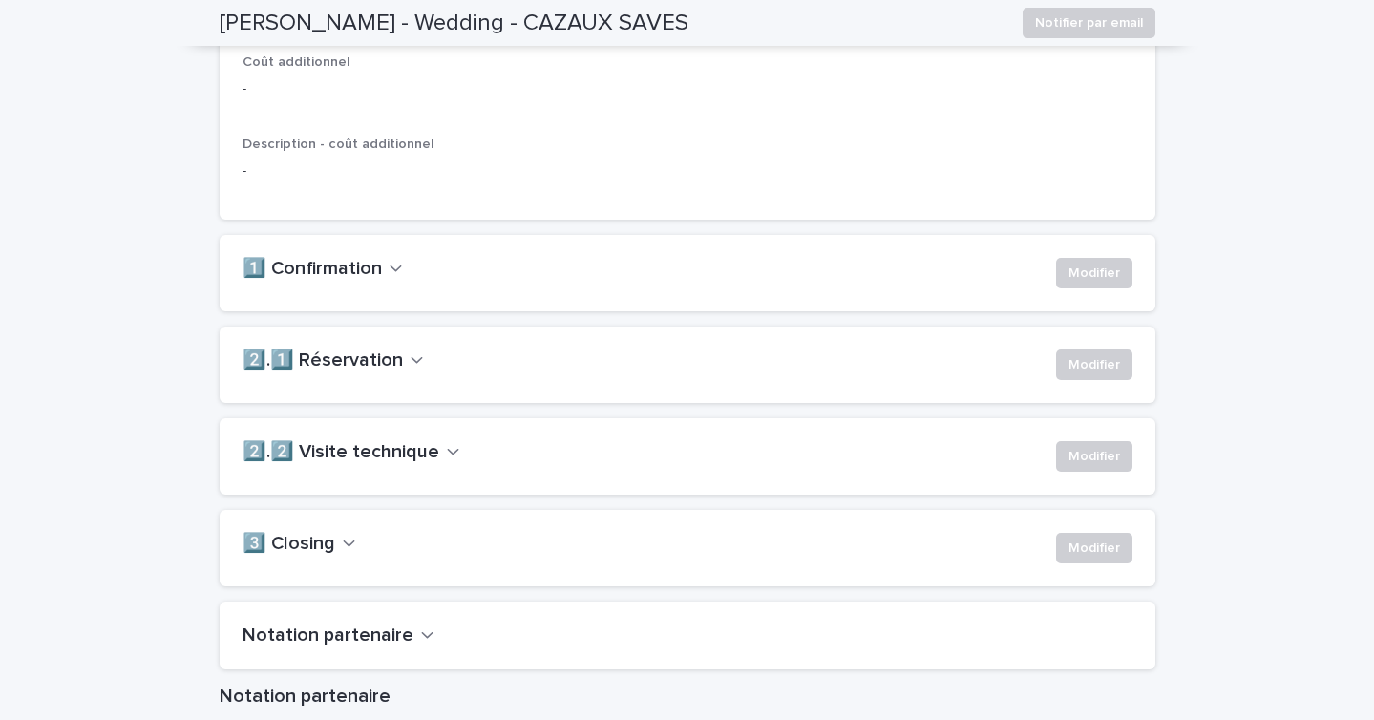
click at [384, 372] on h2 "2️⃣.1️⃣ Réservation" at bounding box center [323, 361] width 160 height 23
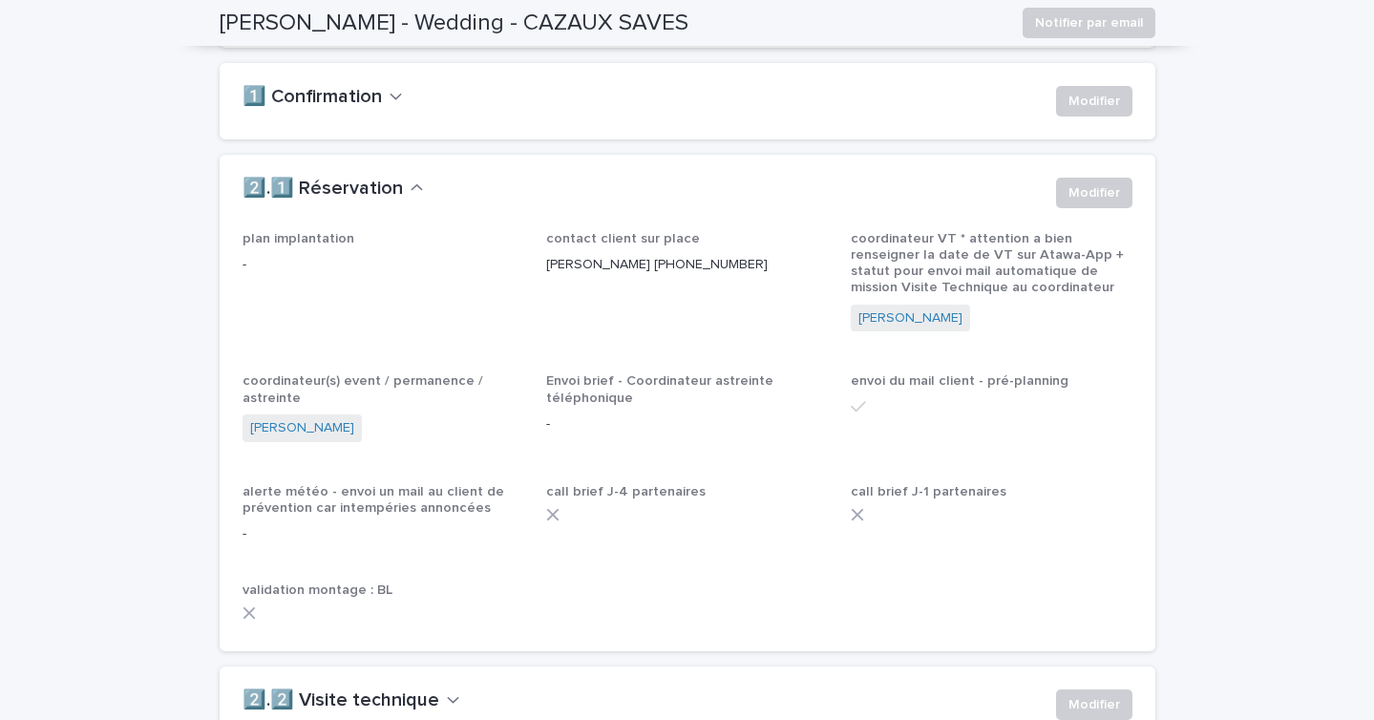
scroll to position [1438, 0]
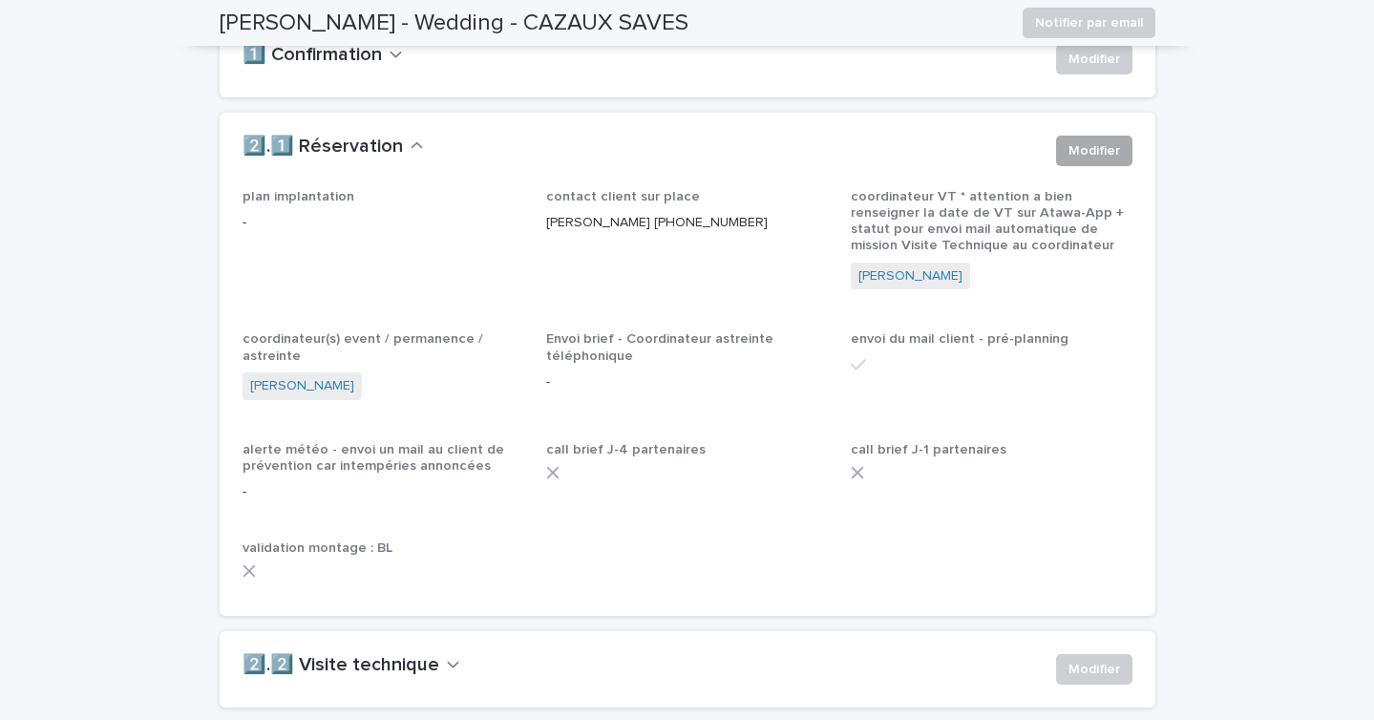
click at [1078, 160] on span "Modifier" at bounding box center [1095, 150] width 52 height 19
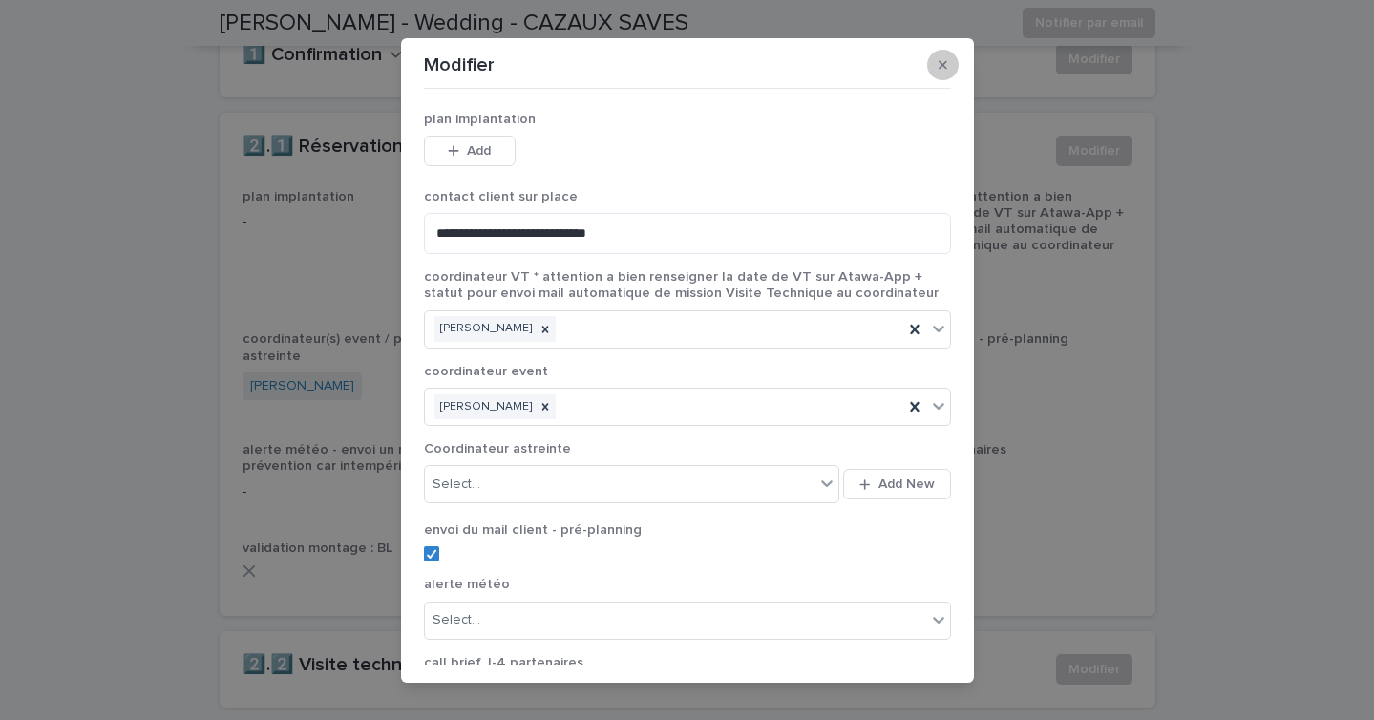
click at [946, 64] on button "button" at bounding box center [943, 65] width 32 height 31
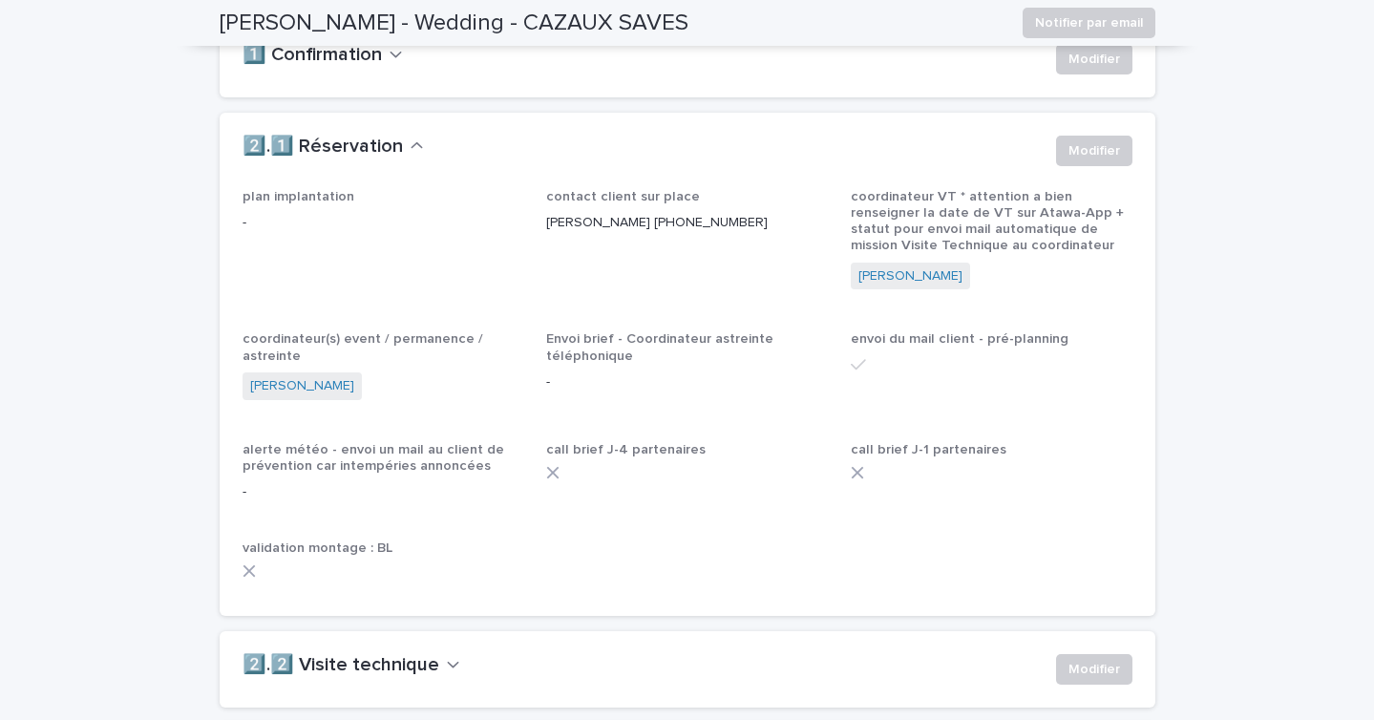
scroll to position [0, 0]
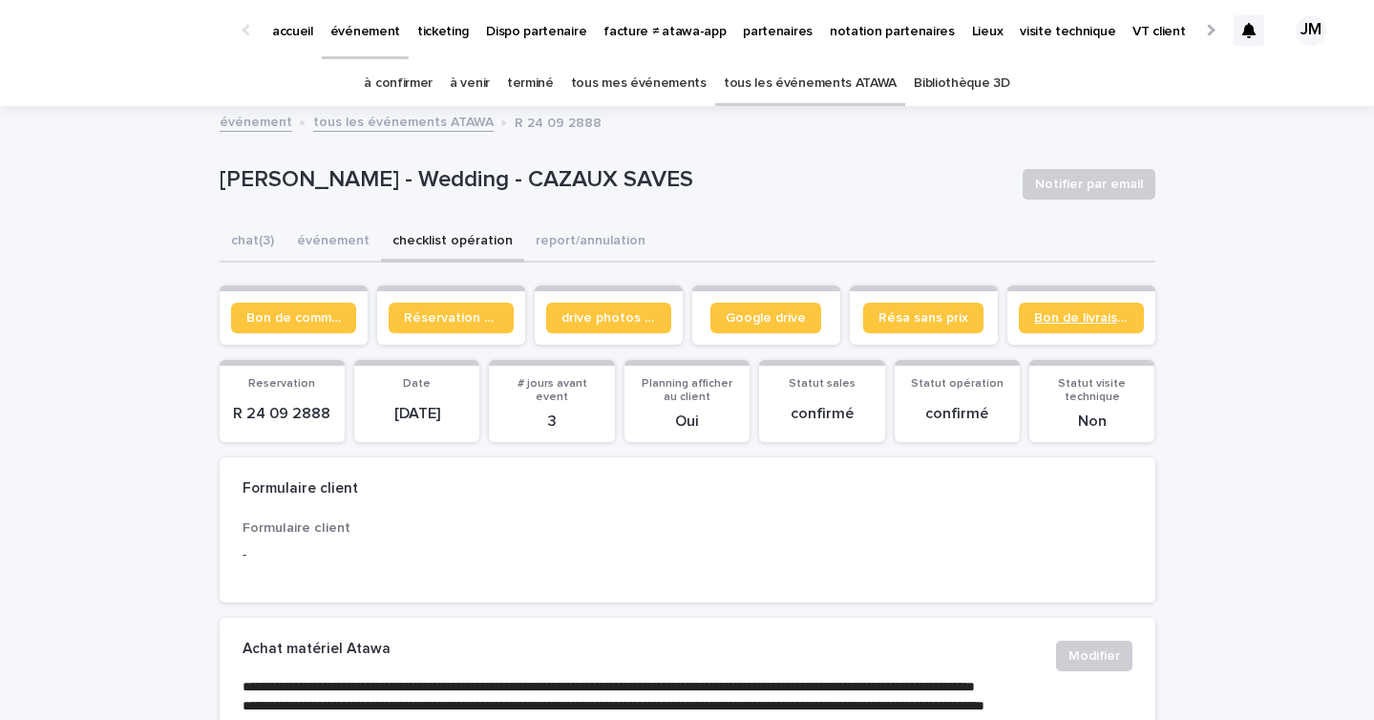
click at [1102, 318] on span "Bon de livraison" at bounding box center [1081, 317] width 95 height 13
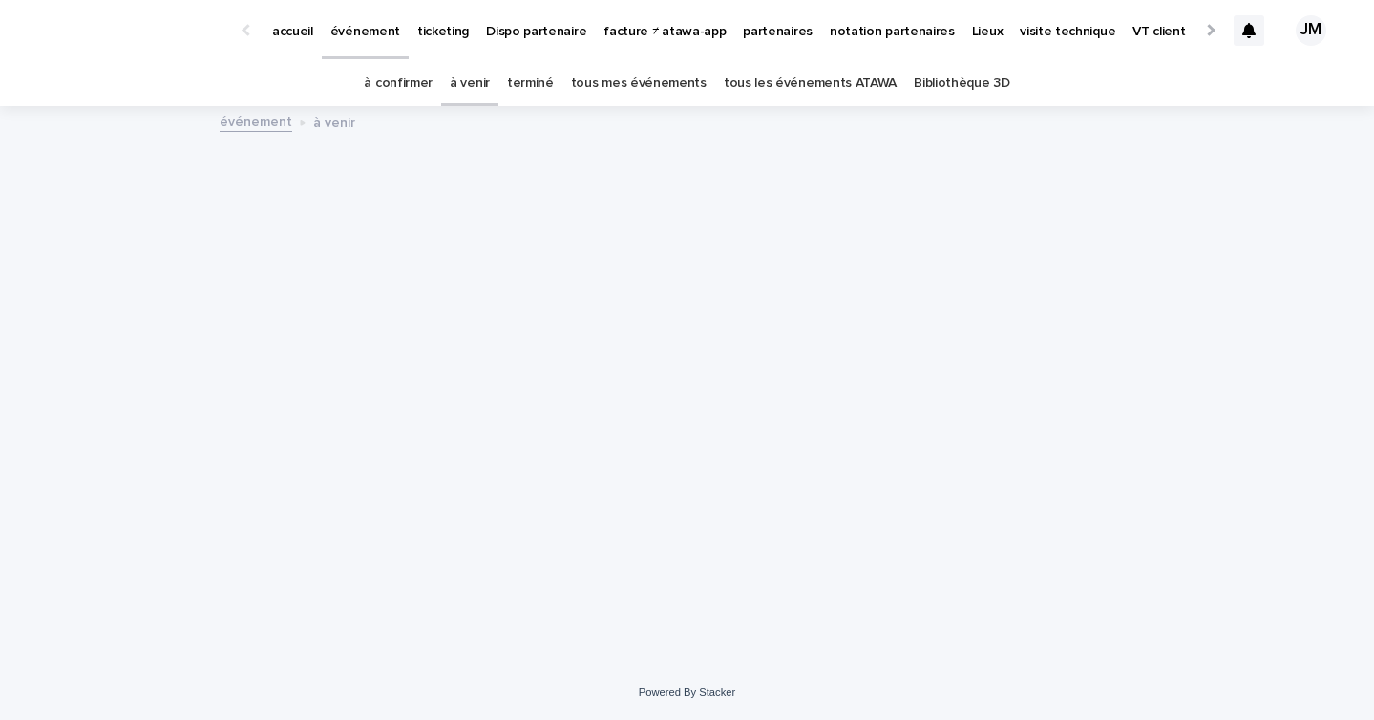
click at [390, 106] on div "événement à venir" at bounding box center [687, 107] width 1374 height 2
click at [390, 93] on link "à confirmer" at bounding box center [398, 83] width 69 height 45
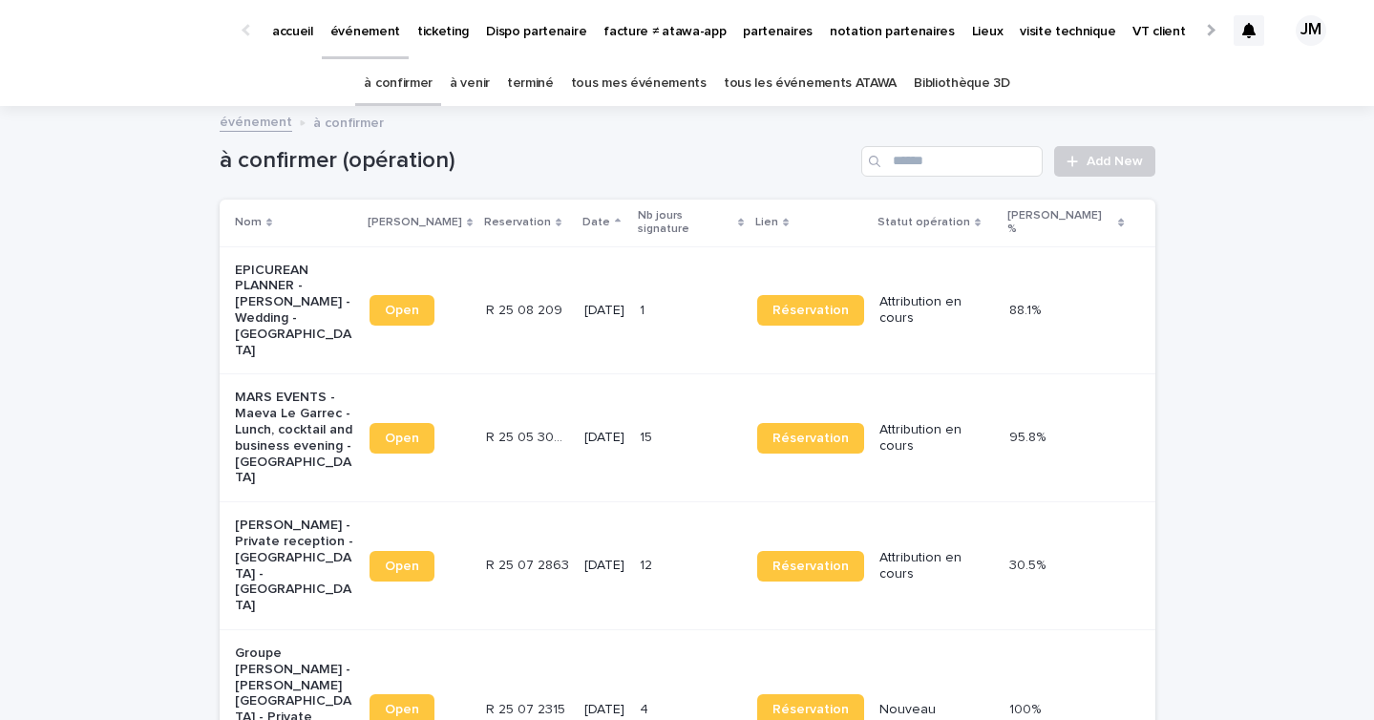
scroll to position [256, 0]
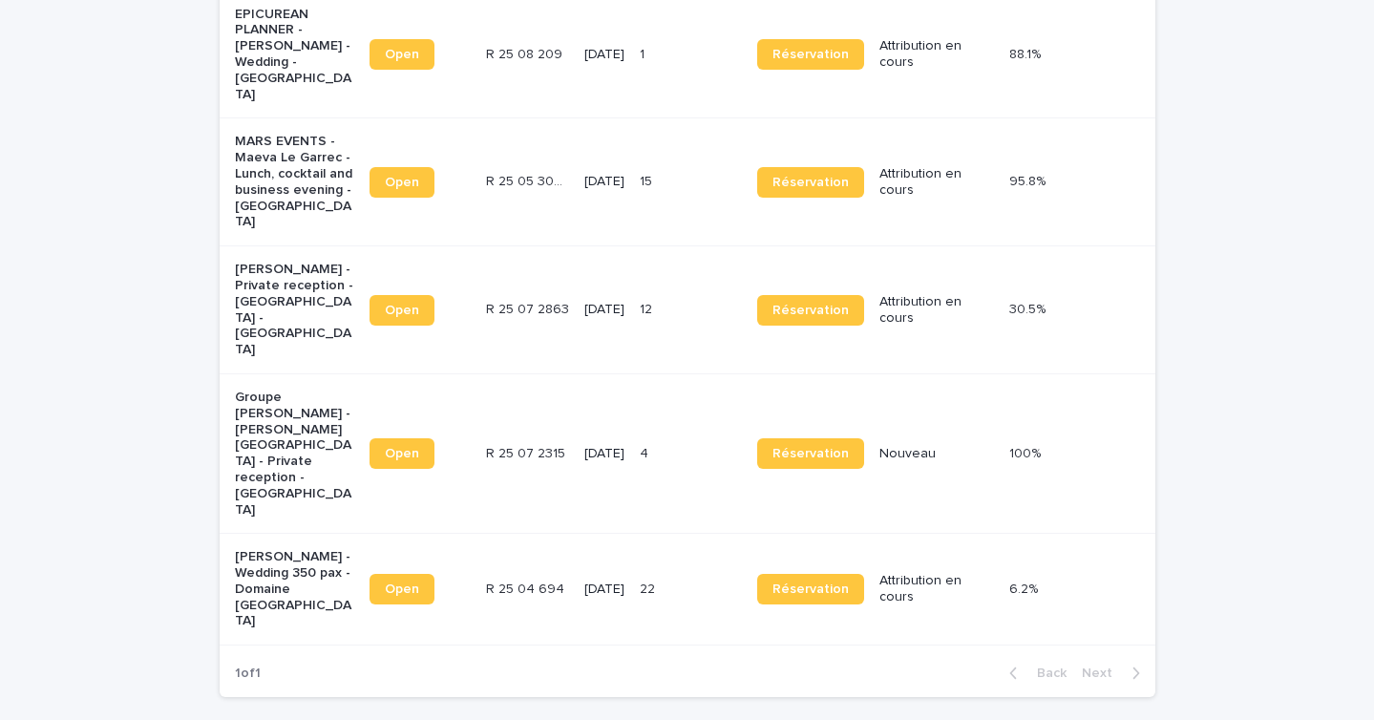
click at [659, 578] on p "22" at bounding box center [649, 588] width 19 height 20
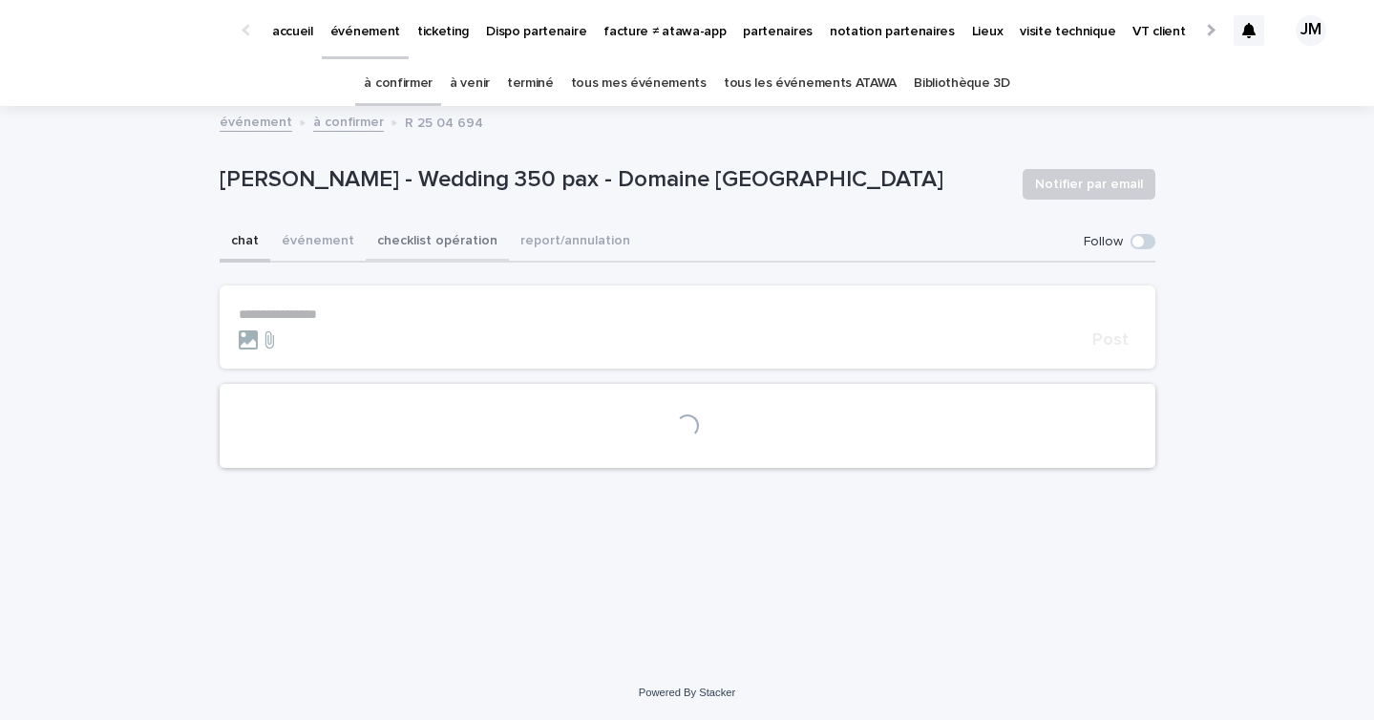
click at [427, 233] on button "checklist opération" at bounding box center [437, 243] width 143 height 40
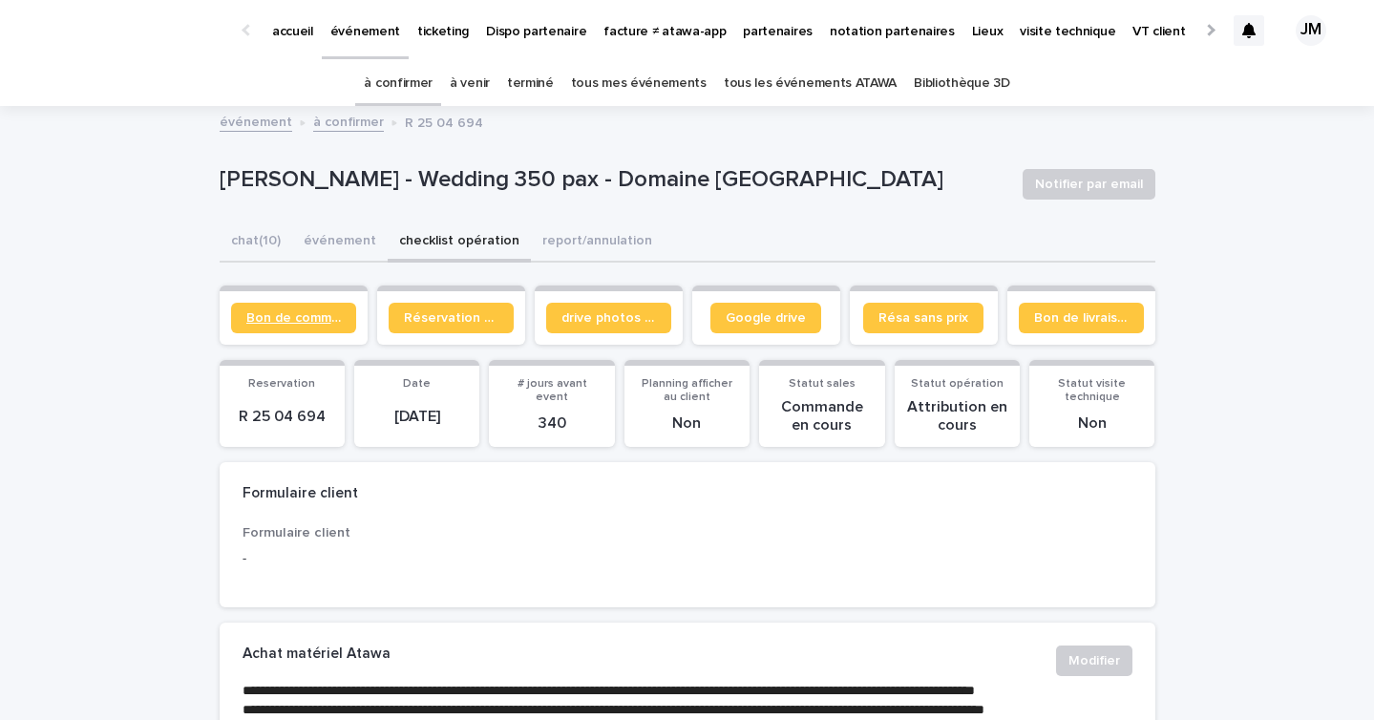
click at [260, 308] on link "Bon de commande" at bounding box center [293, 318] width 125 height 31
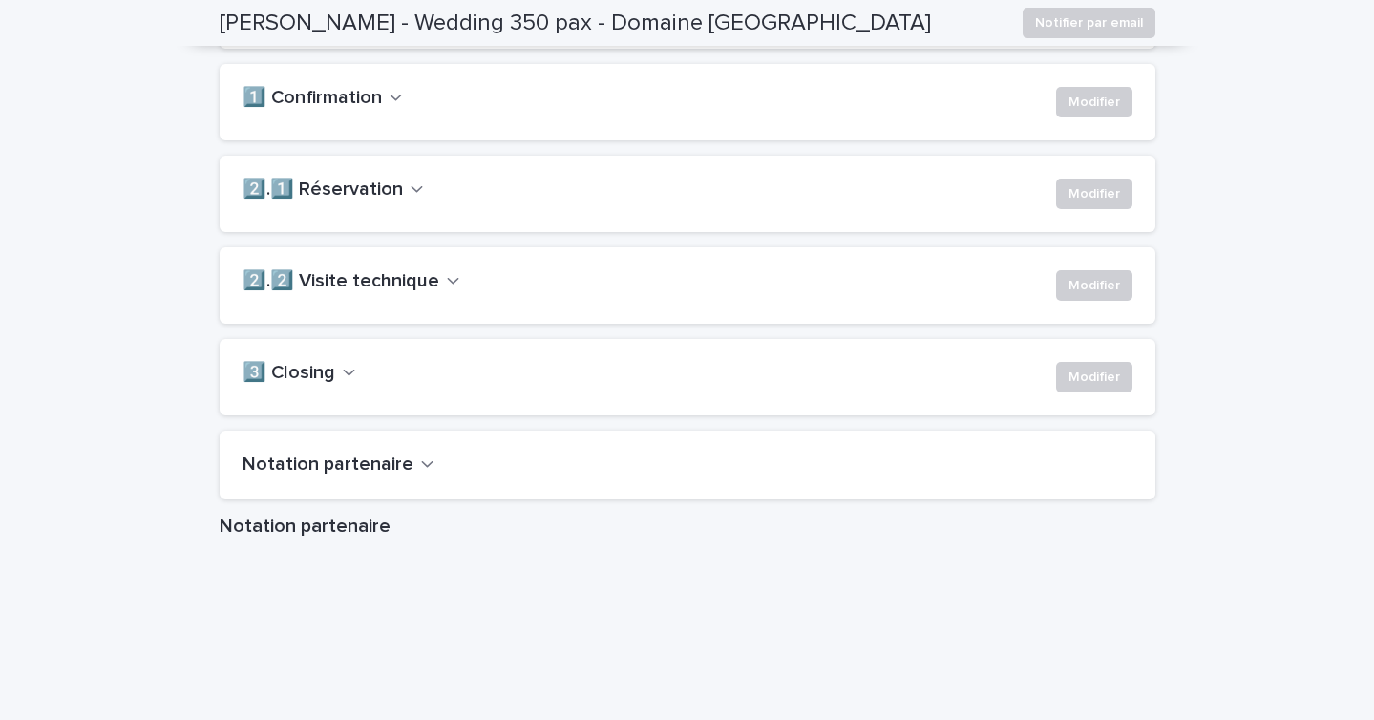
scroll to position [1383, 0]
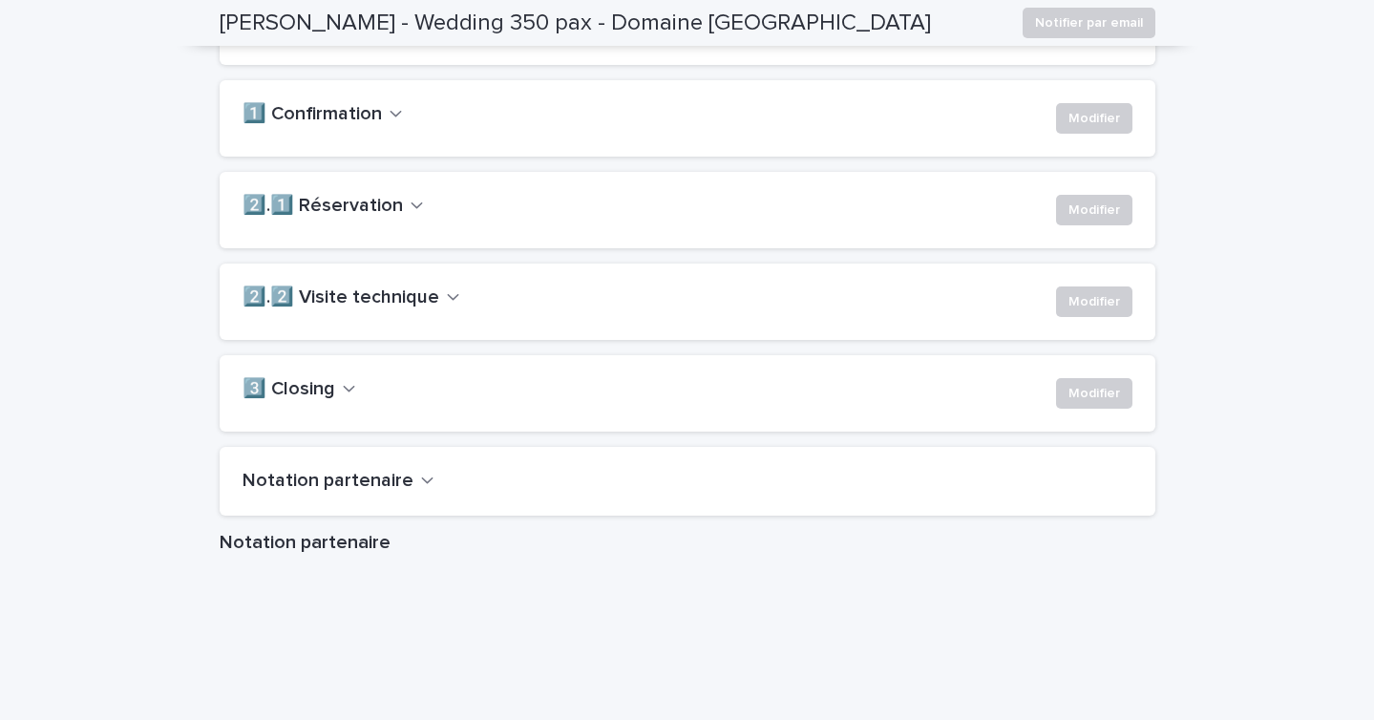
click at [367, 223] on div "2️⃣.1️⃣ Réservation Modifier" at bounding box center [688, 210] width 936 height 76
click at [367, 218] on h2 "2️⃣.1️⃣ Réservation" at bounding box center [323, 206] width 160 height 23
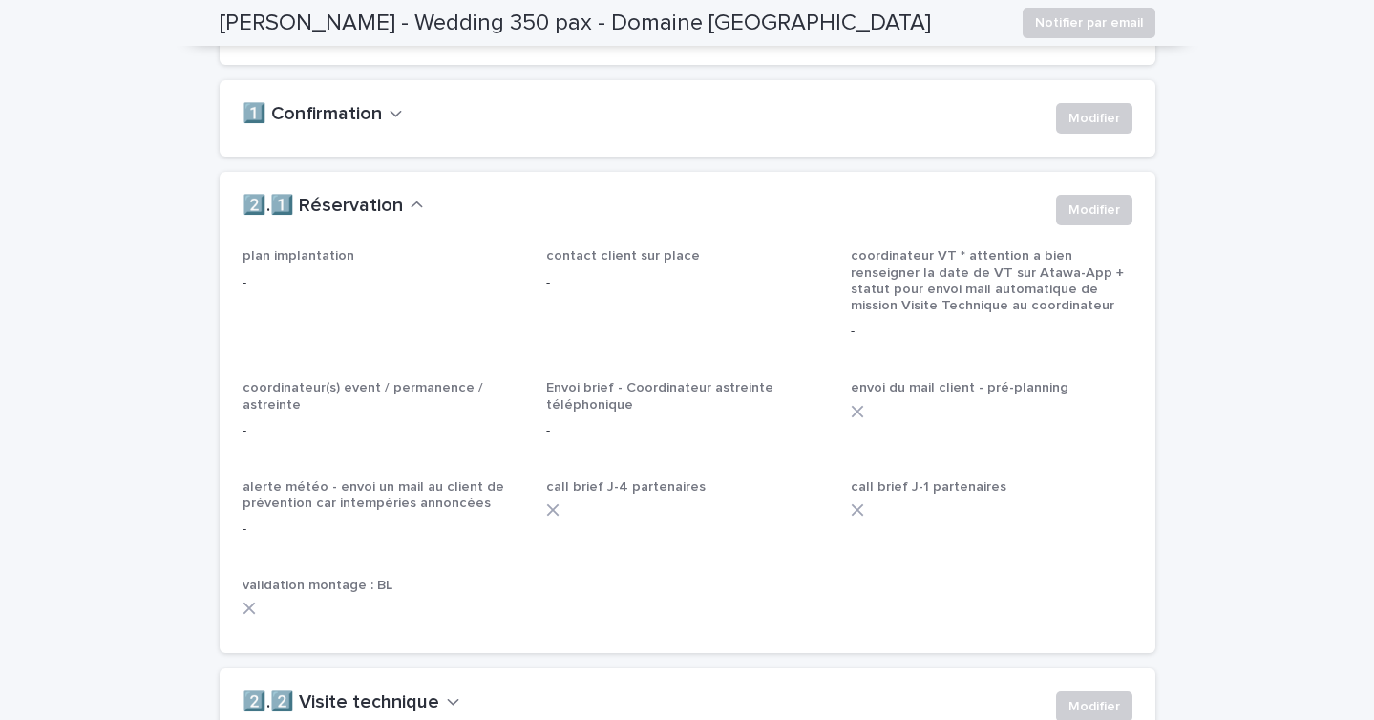
click at [331, 126] on h2 "1️⃣ Confirmation" at bounding box center [312, 114] width 139 height 23
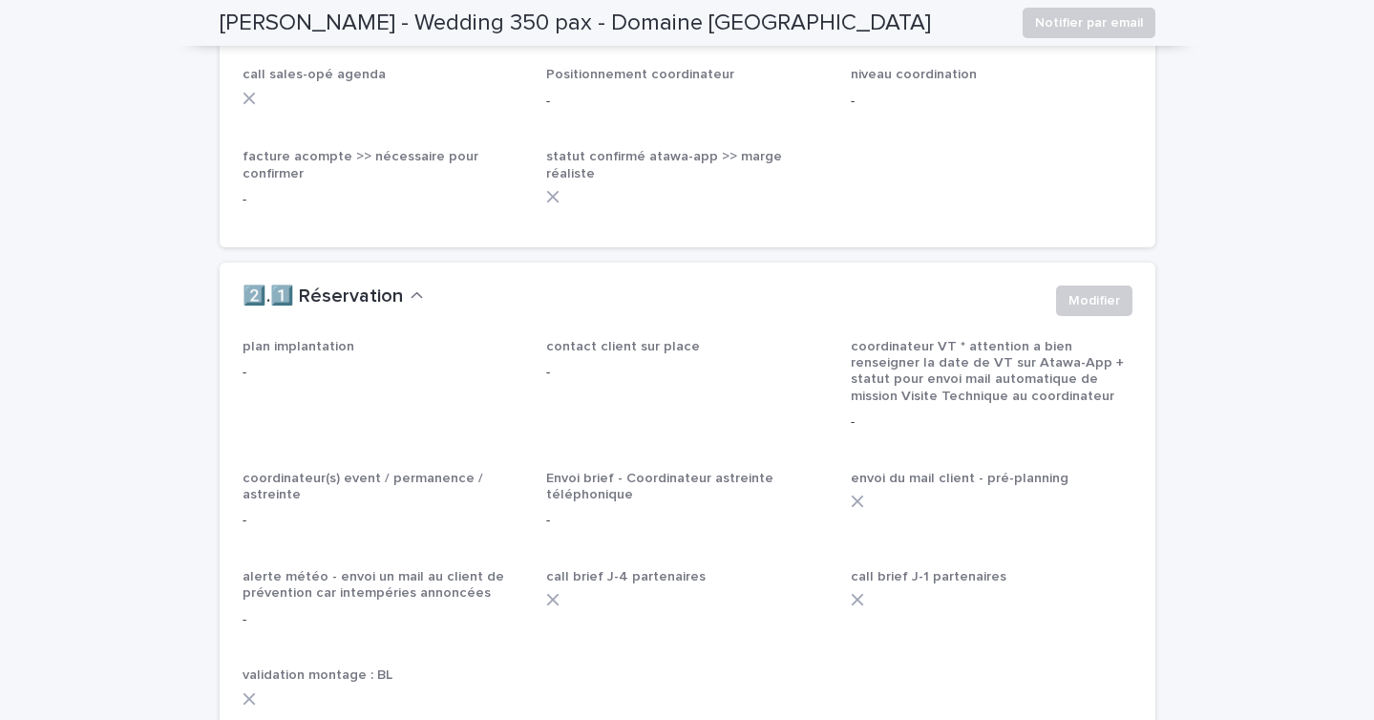
scroll to position [1473, 0]
click at [1117, 38] on span "Modifier" at bounding box center [1095, 28] width 52 height 19
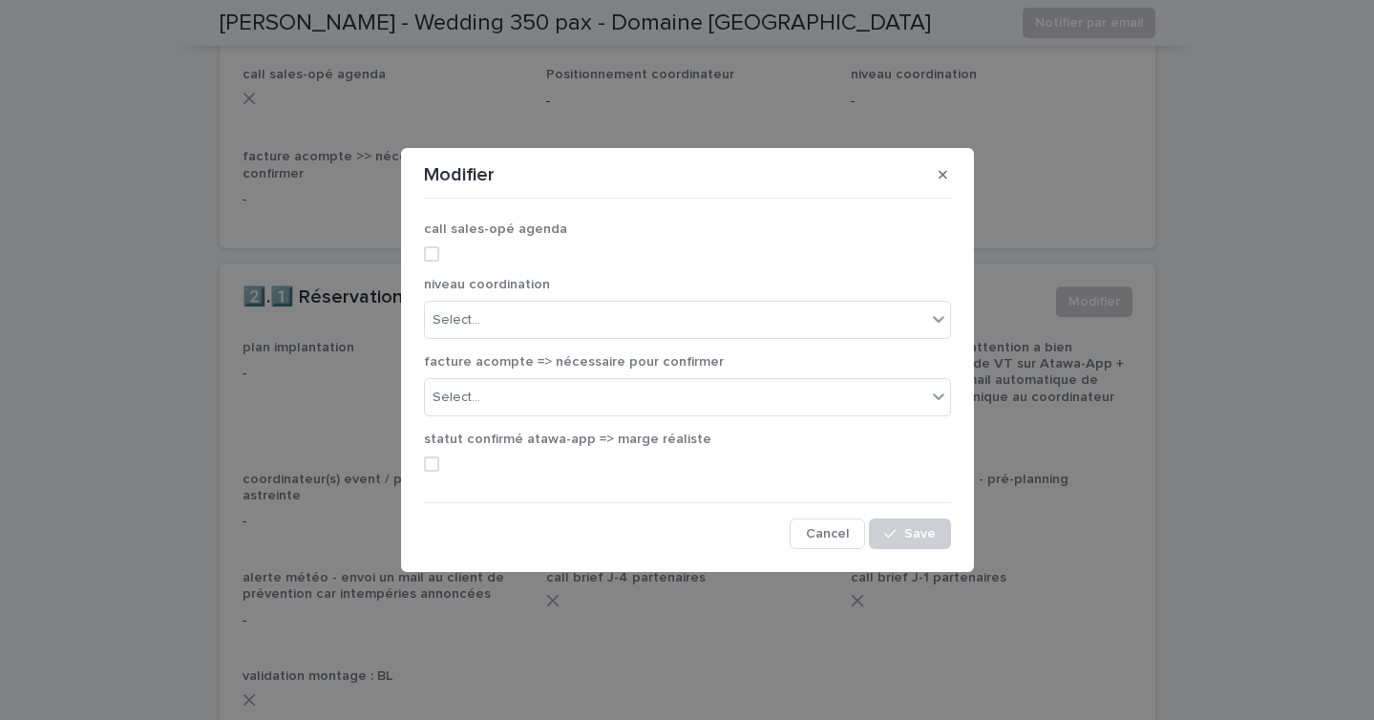
click at [428, 244] on div "call sales-opé agenda" at bounding box center [687, 249] width 527 height 54
click at [425, 250] on span at bounding box center [431, 253] width 15 height 15
click at [453, 313] on div "Select..." at bounding box center [457, 320] width 48 height 20
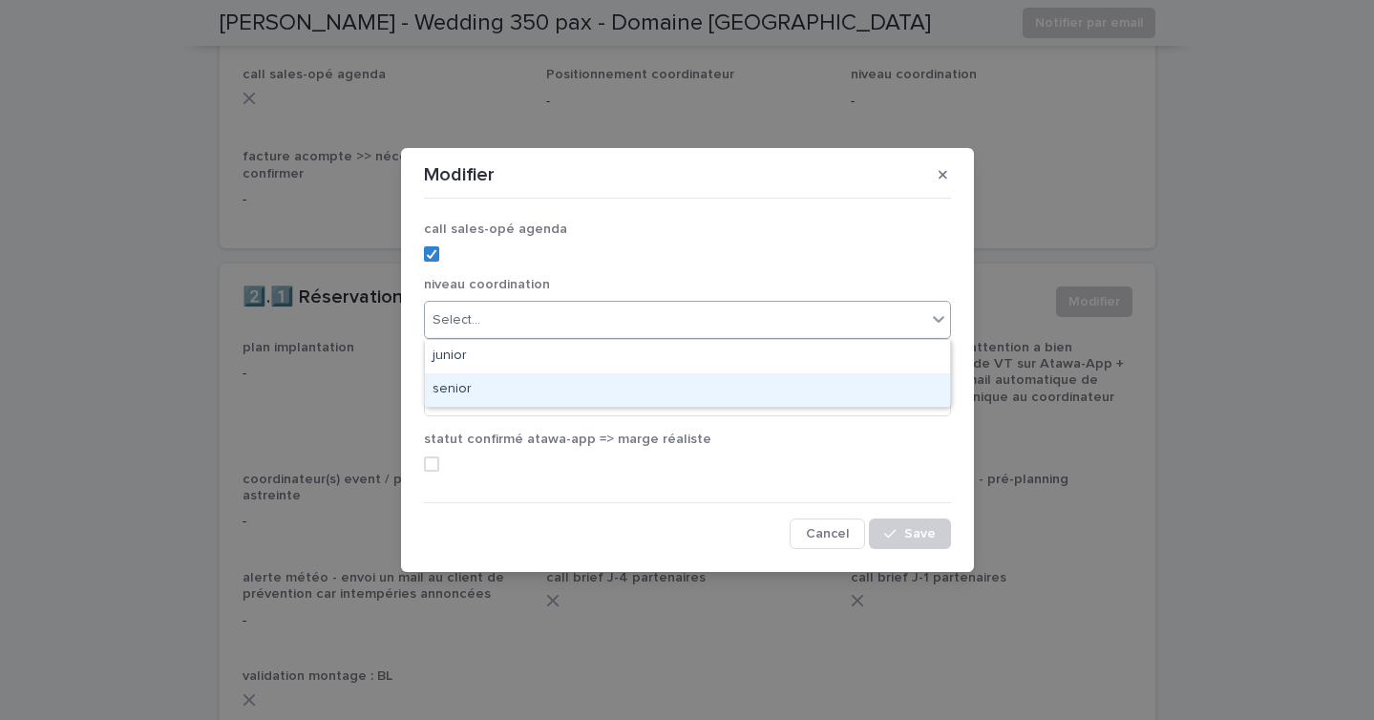
click at [454, 383] on div "senior" at bounding box center [687, 389] width 525 height 33
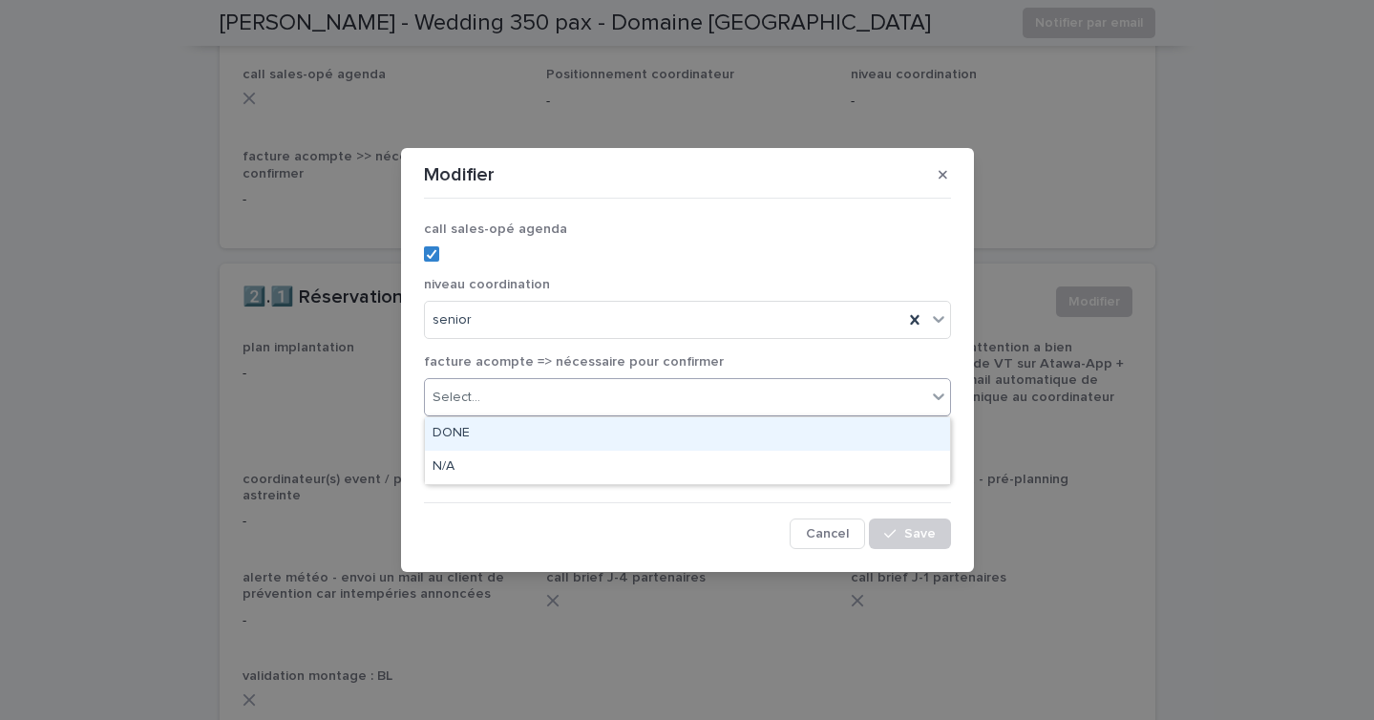
click at [456, 397] on div "Select..." at bounding box center [457, 398] width 48 height 20
click at [460, 424] on div "DONE" at bounding box center [687, 433] width 525 height 33
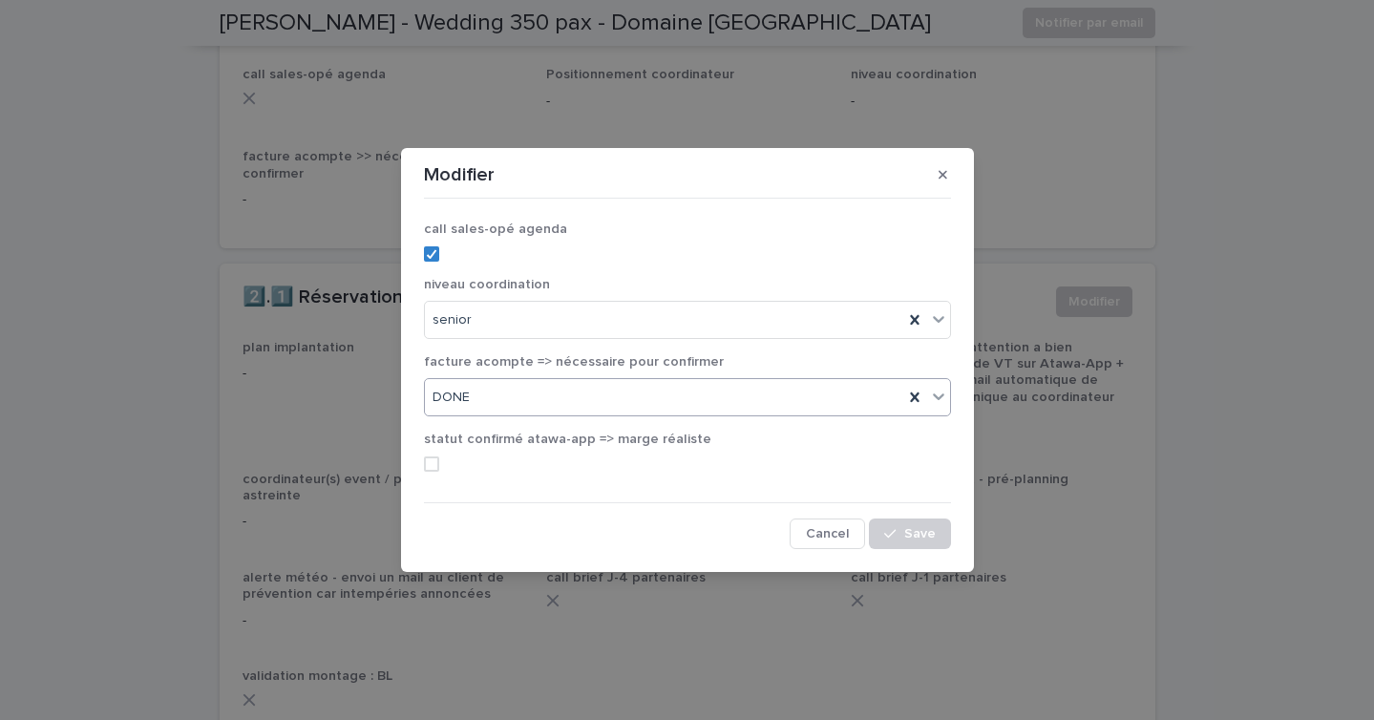
click at [437, 457] on span at bounding box center [431, 463] width 15 height 15
click at [910, 528] on span "Save" at bounding box center [920, 533] width 32 height 13
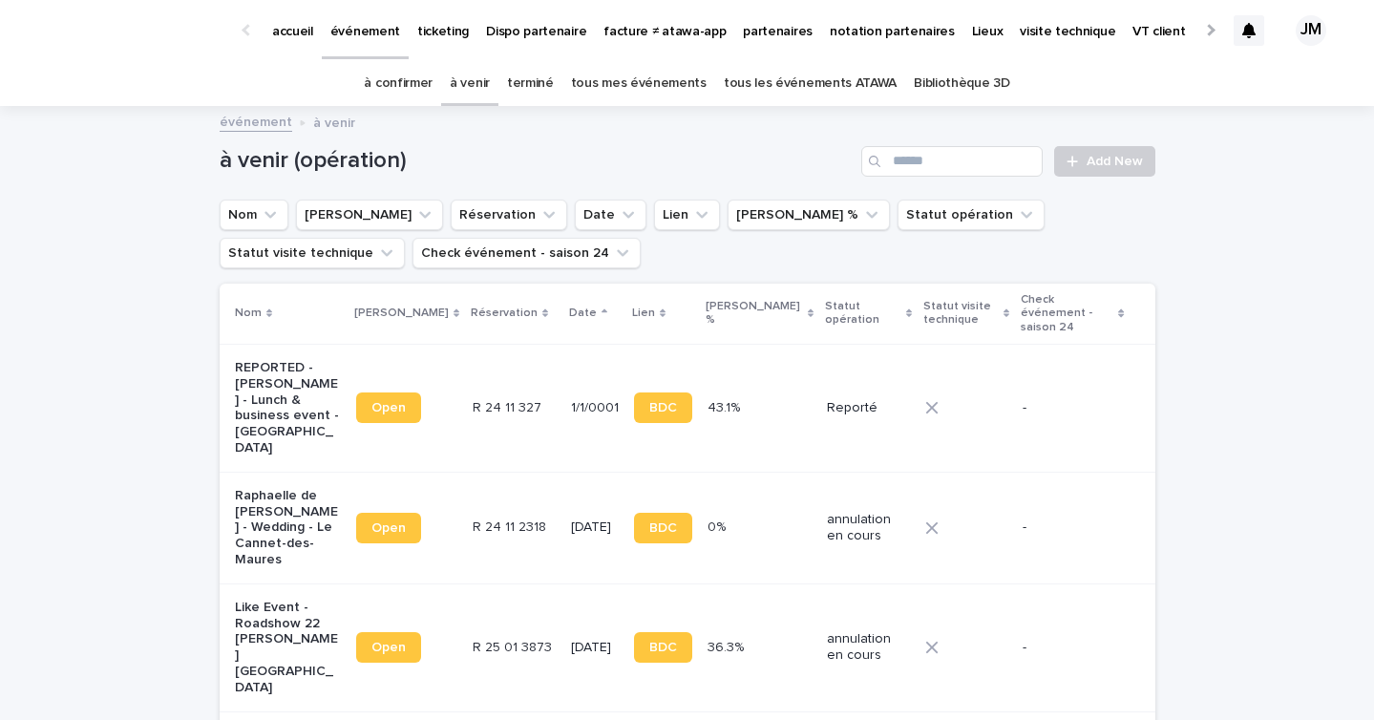
click at [376, 94] on div "à confirmer" at bounding box center [398, 83] width 86 height 45
click at [399, 84] on link "à confirmer" at bounding box center [398, 83] width 69 height 45
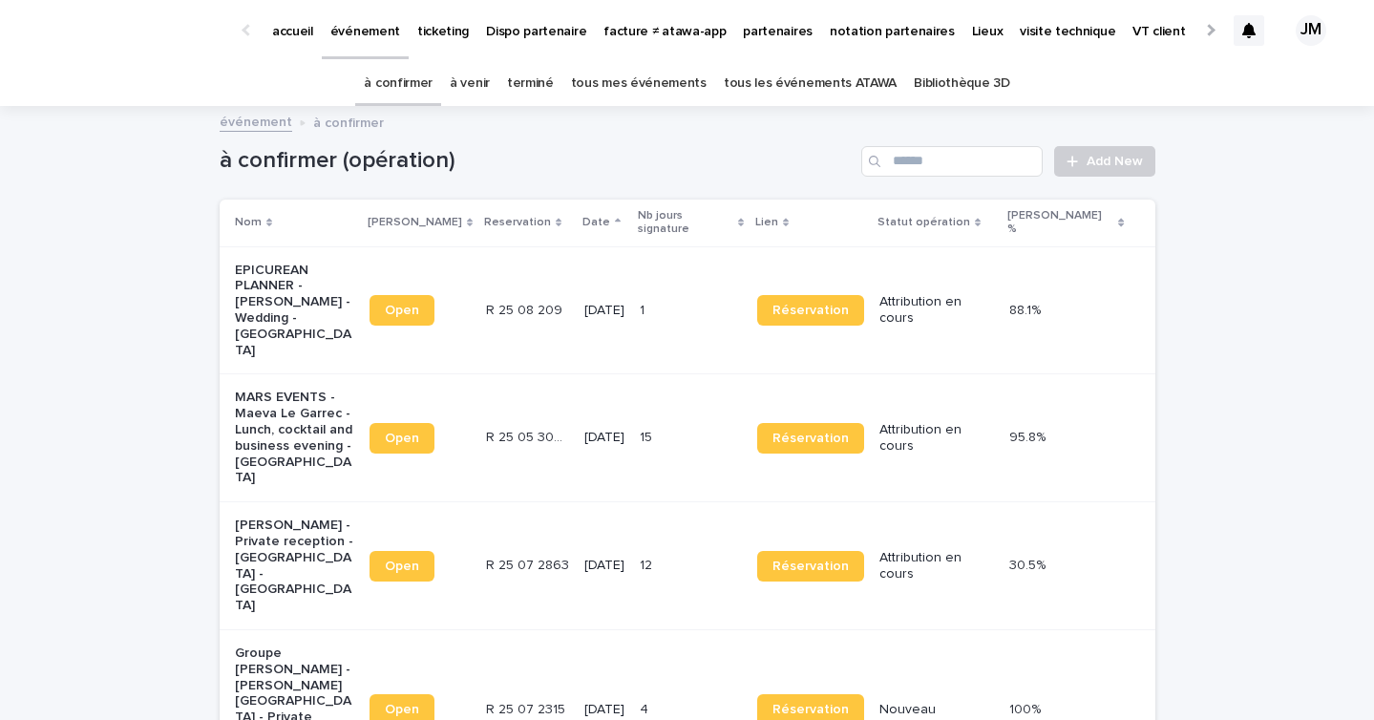
click at [420, 69] on link "à confirmer" at bounding box center [398, 83] width 69 height 45
click at [475, 82] on link "à venir" at bounding box center [470, 83] width 40 height 45
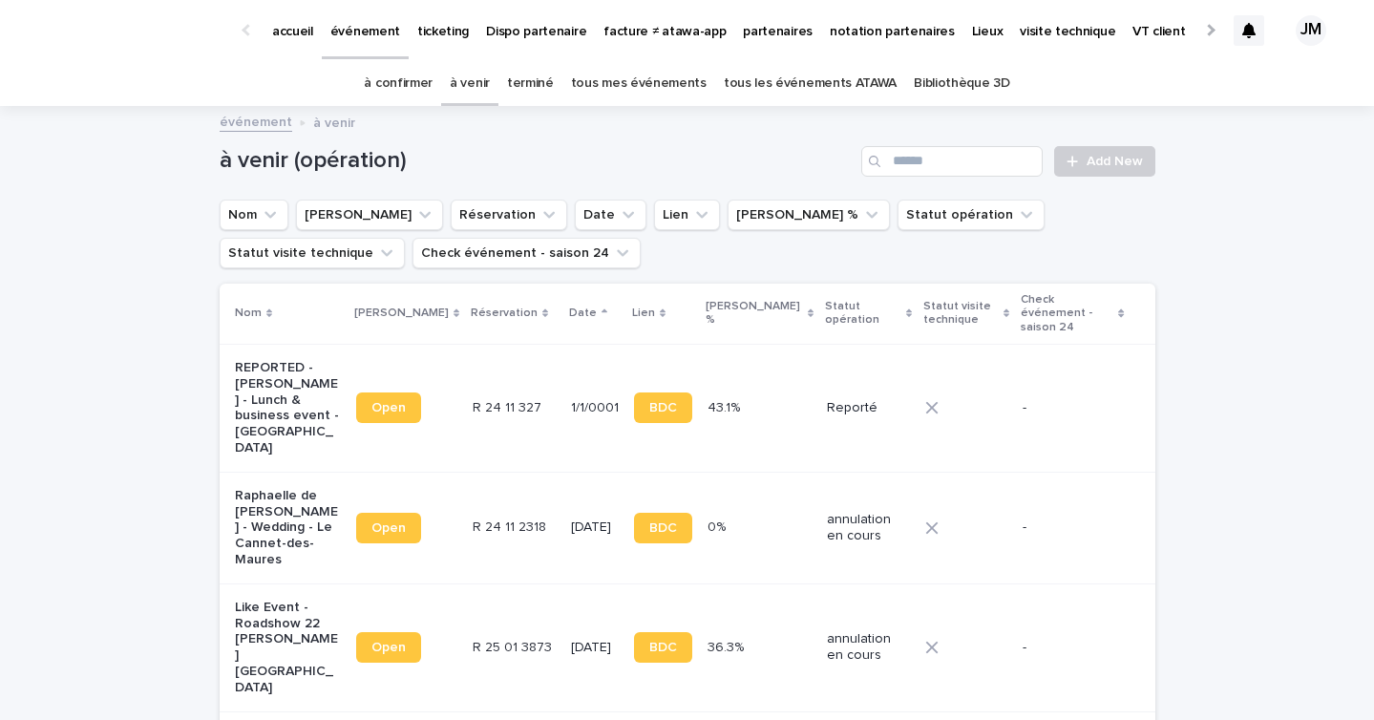
click at [517, 79] on link "terminé" at bounding box center [530, 83] width 47 height 45
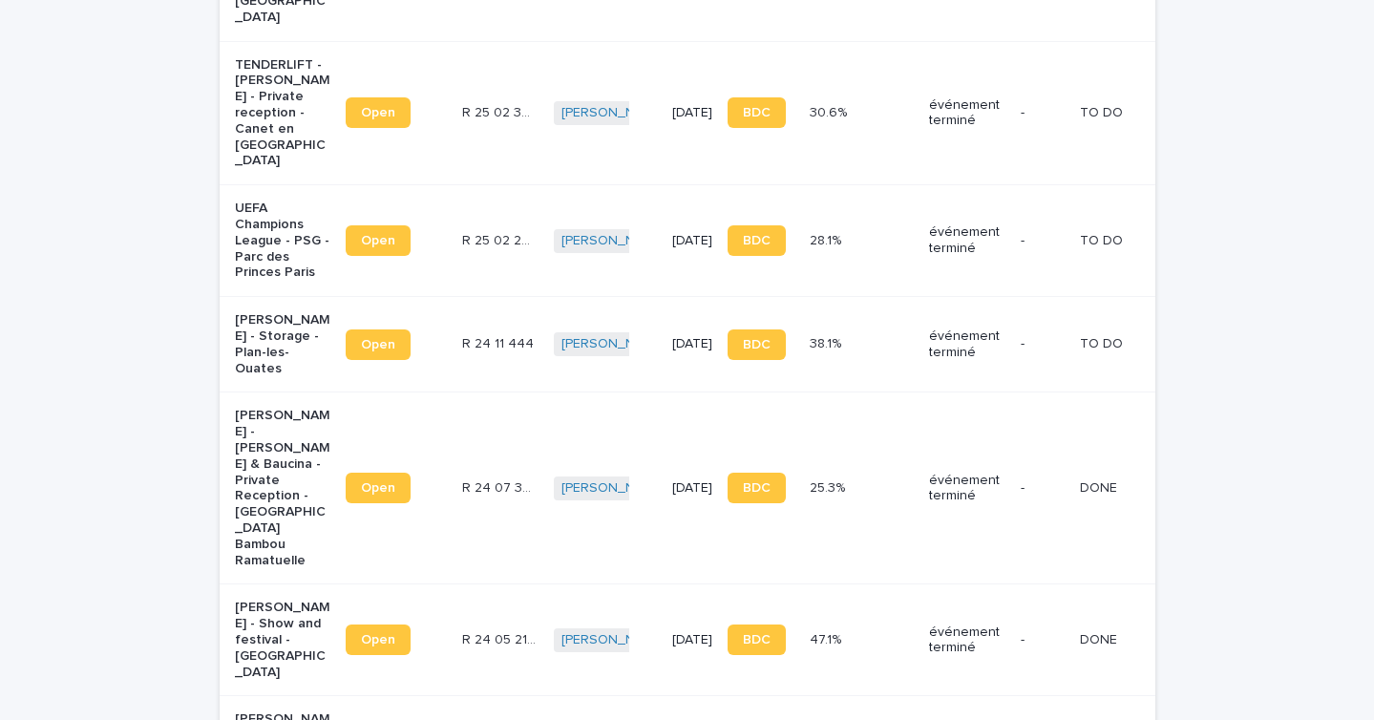
scroll to position [3037, 0]
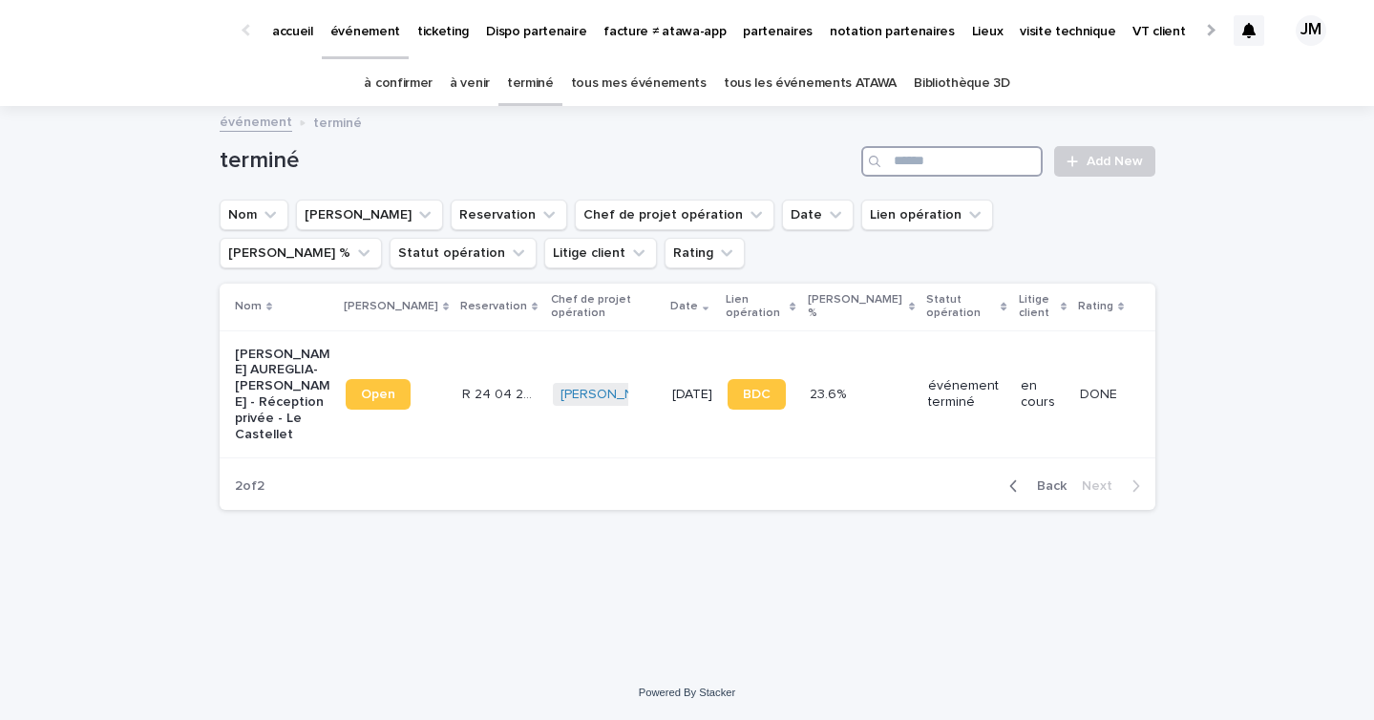
click at [961, 159] on input "Search" at bounding box center [951, 161] width 181 height 31
type input "*"
click at [828, 79] on link "tous les événements ATAWA" at bounding box center [810, 83] width 173 height 45
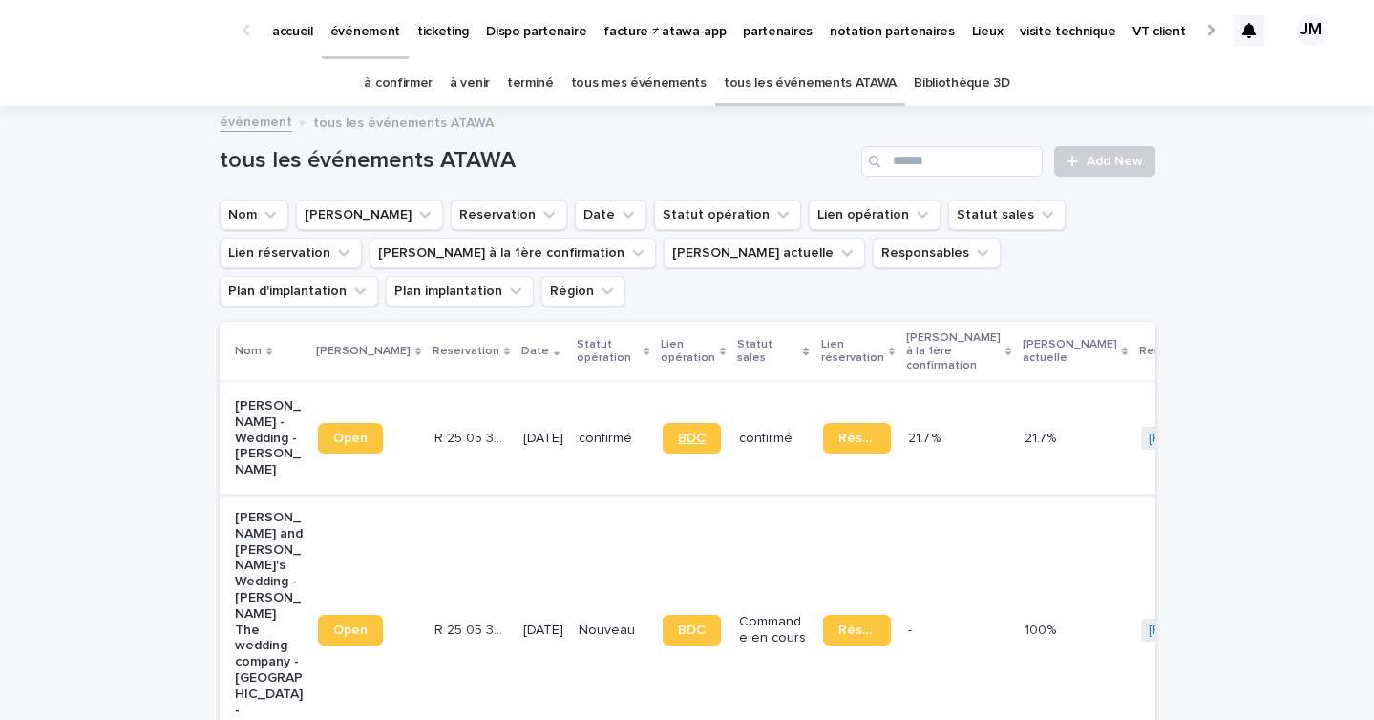
click at [679, 432] on span "BDC" at bounding box center [692, 438] width 28 height 13
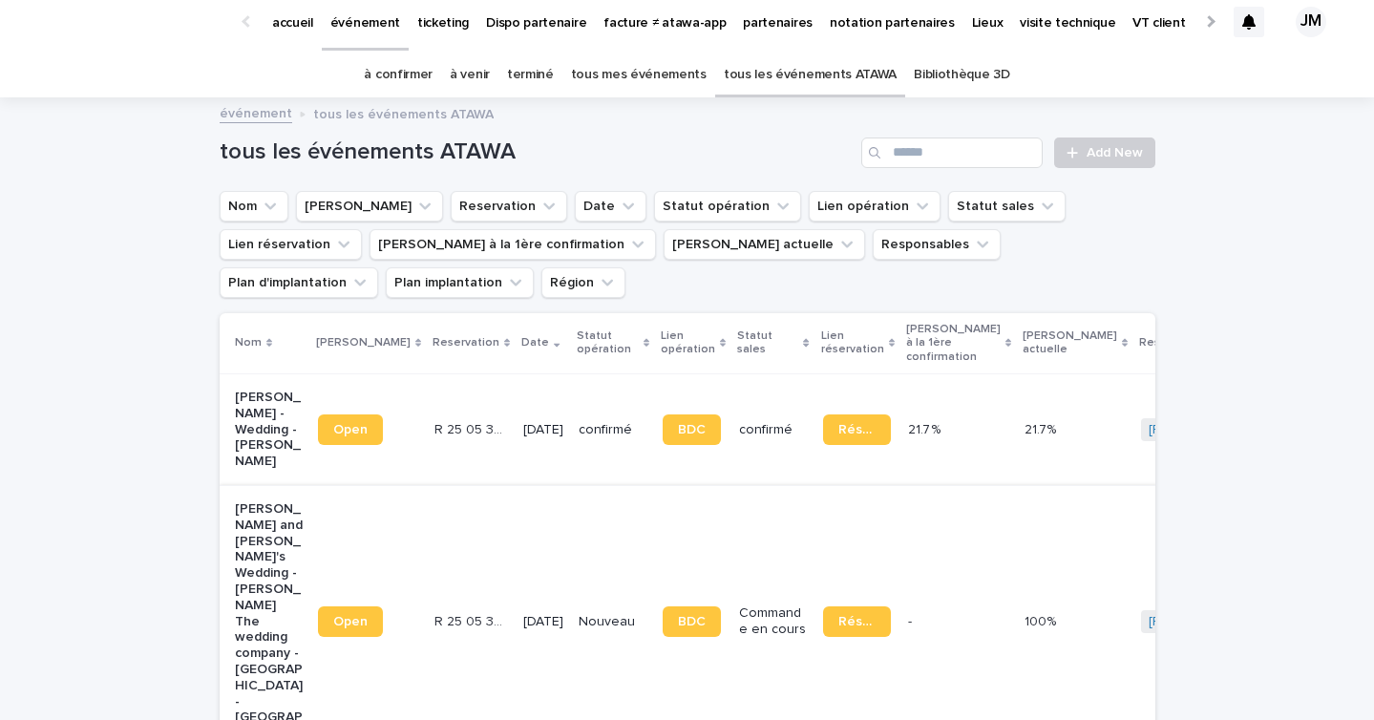
scroll to position [11, 0]
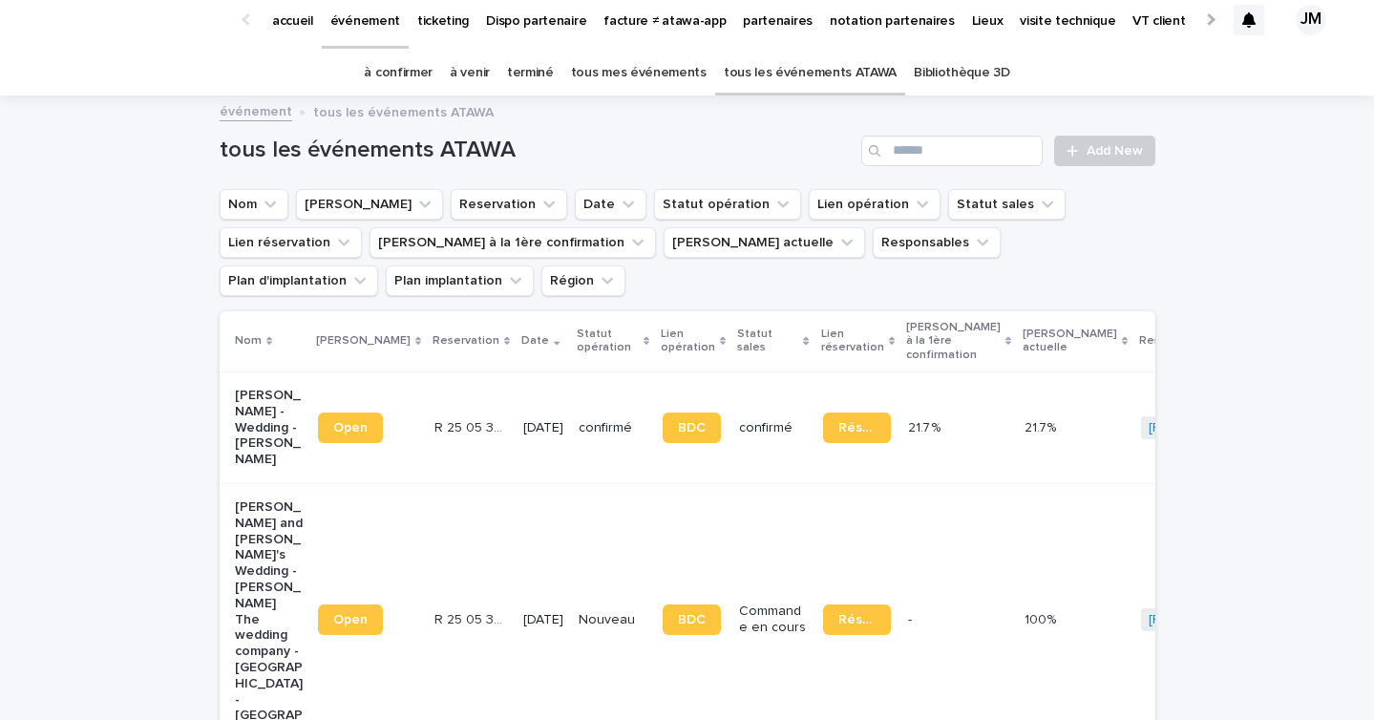
click at [409, 95] on div "événement tous les événements ATAWA" at bounding box center [687, 96] width 1374 height 2
click at [399, 71] on link "à confirmer" at bounding box center [398, 73] width 69 height 45
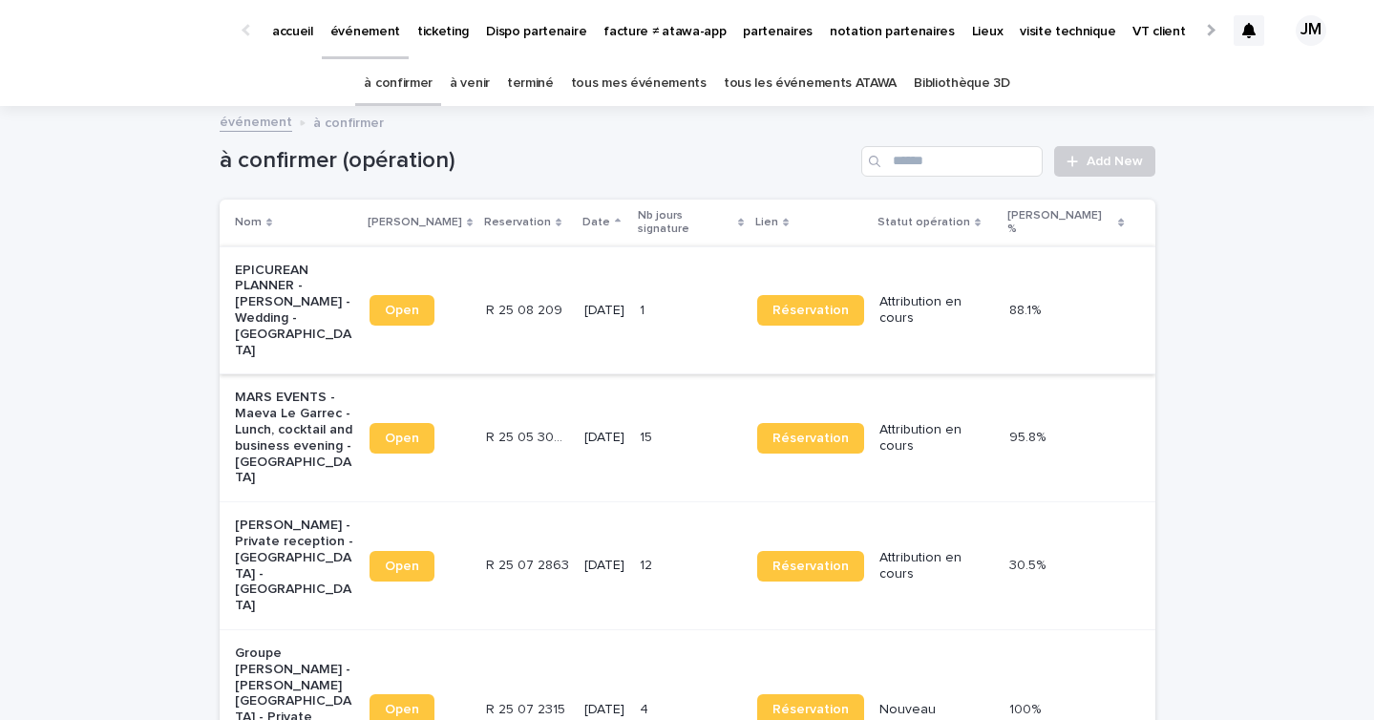
scroll to position [231, 0]
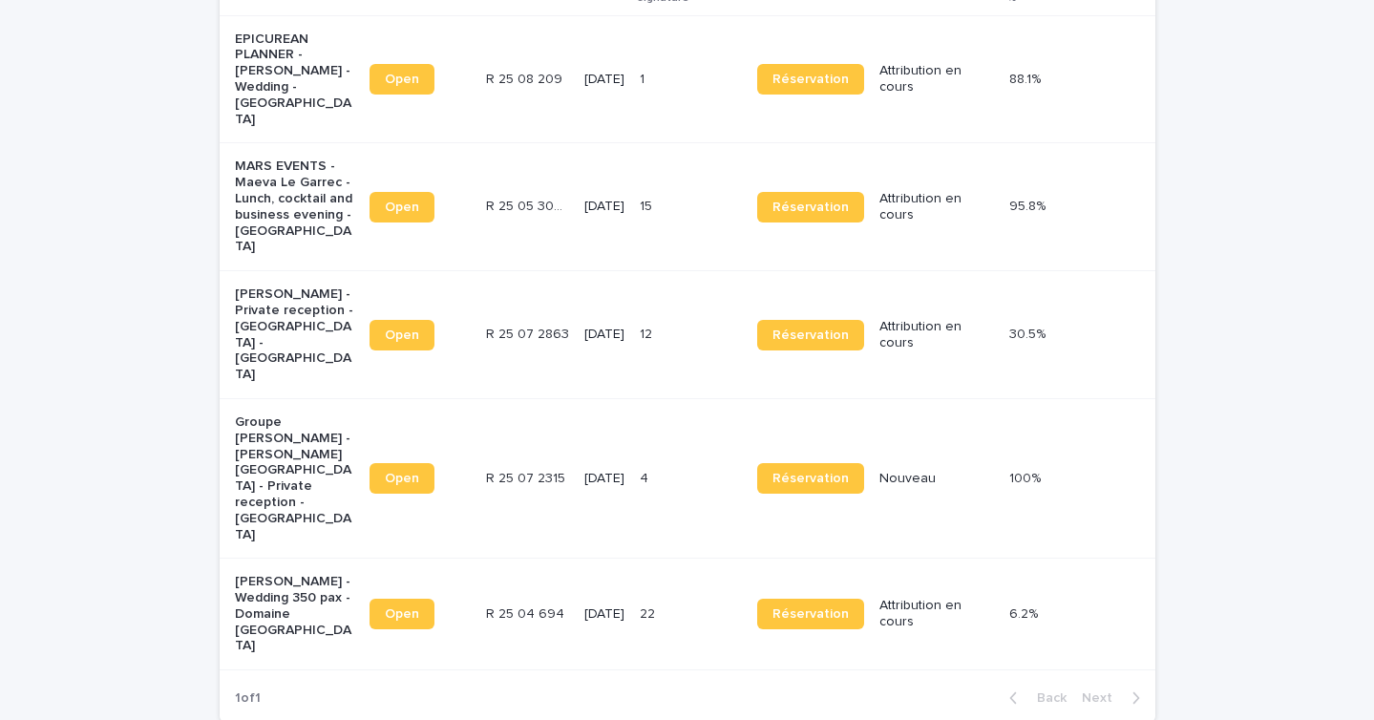
click at [567, 271] on td "R 25 07 2863 R 25 07 2863" at bounding box center [527, 335] width 98 height 128
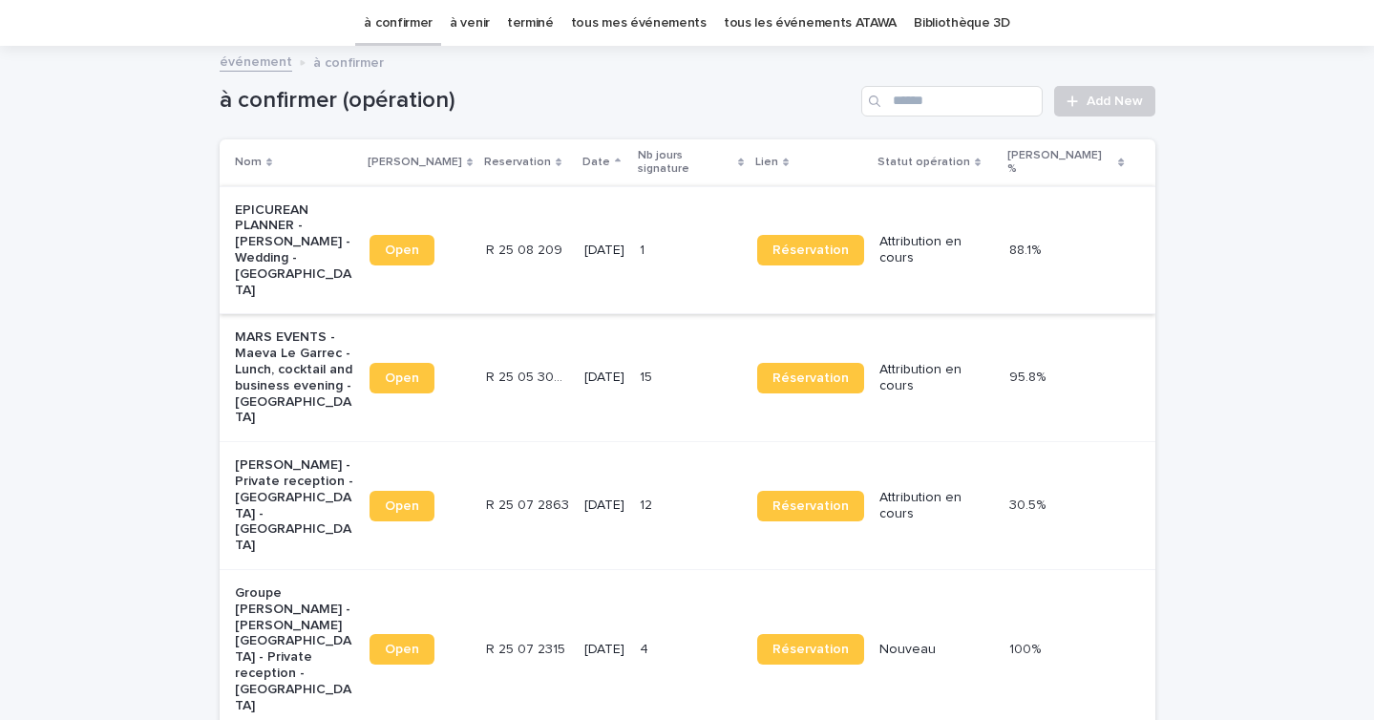
scroll to position [61, 0]
click at [608, 237] on td "[DATE]" at bounding box center [604, 249] width 55 height 128
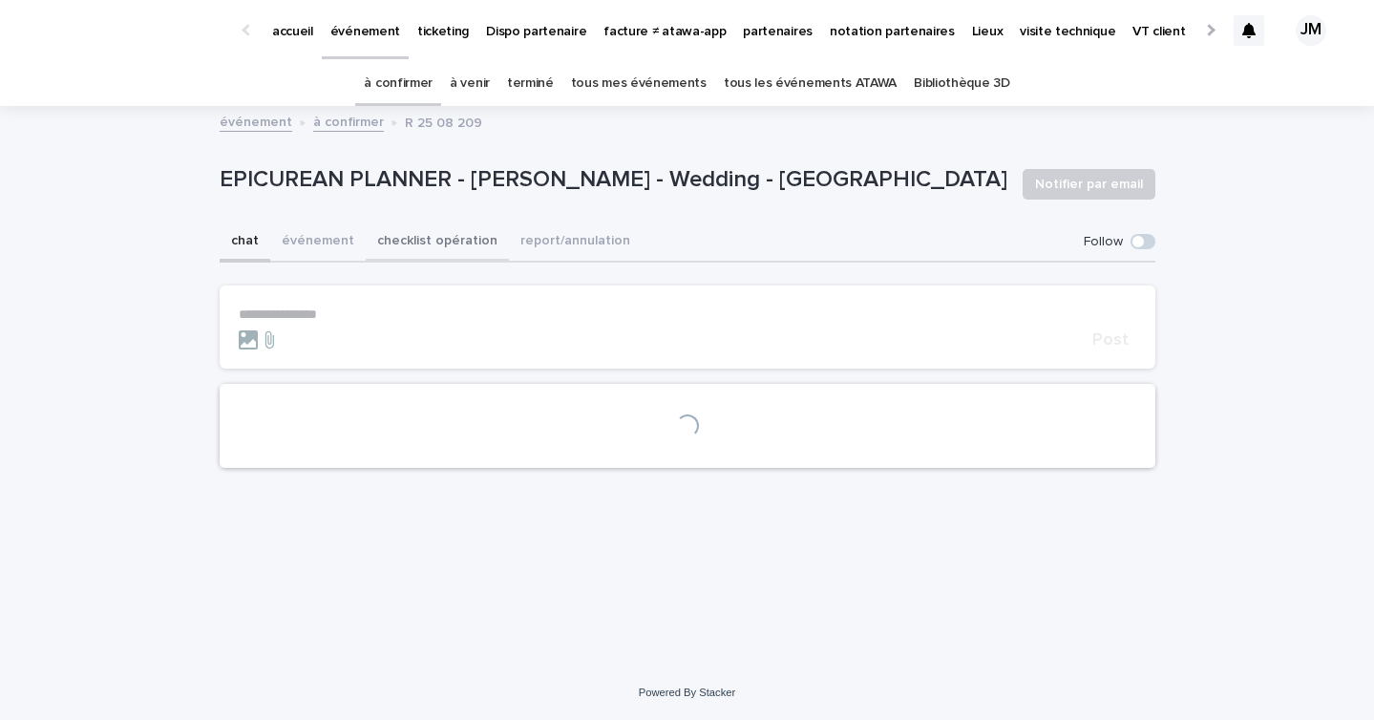
click at [432, 258] on button "checklist opération" at bounding box center [437, 243] width 143 height 40
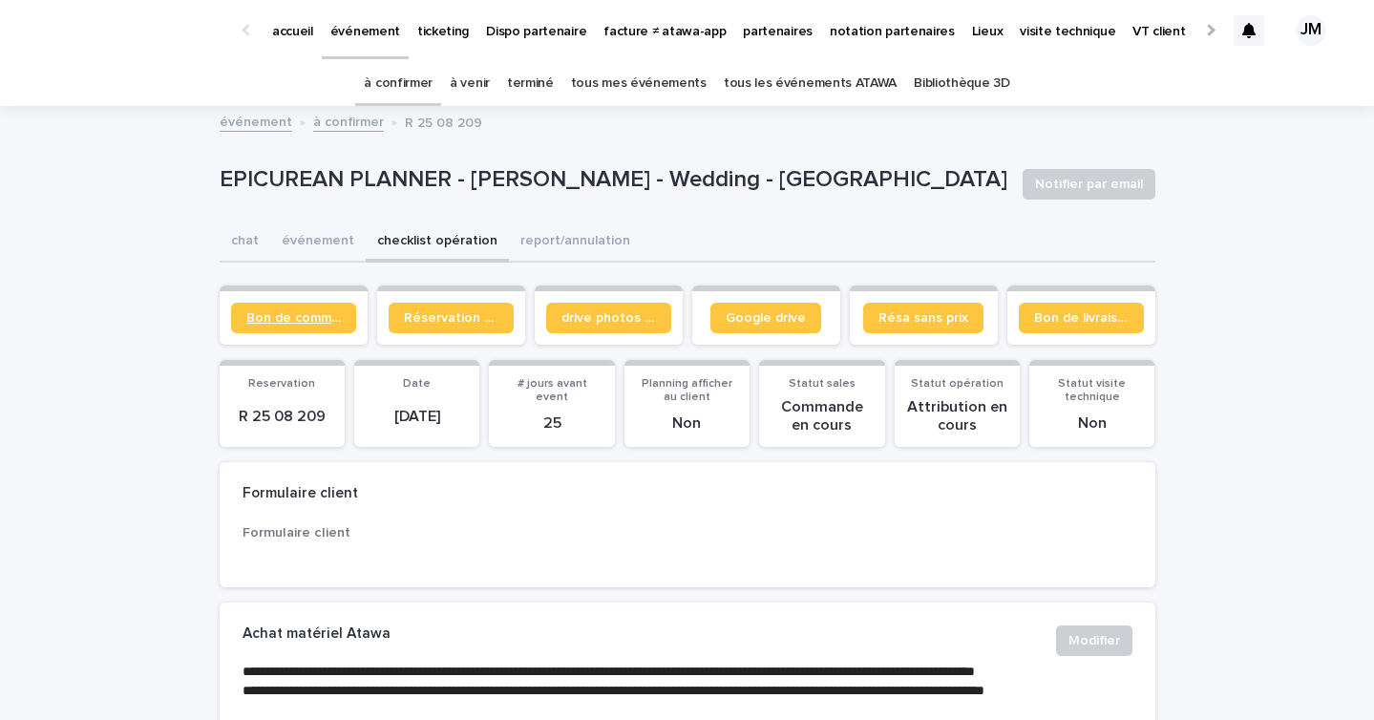
click at [277, 322] on span "Bon de commande" at bounding box center [293, 317] width 95 height 13
